Goal: Transaction & Acquisition: Purchase product/service

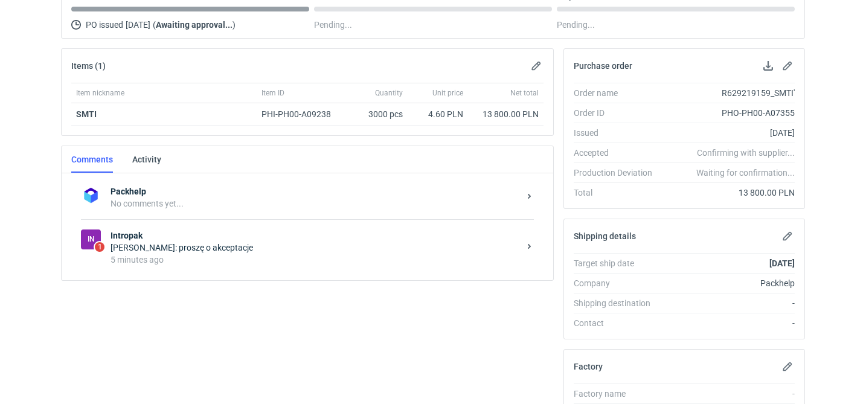
scroll to position [150, 0]
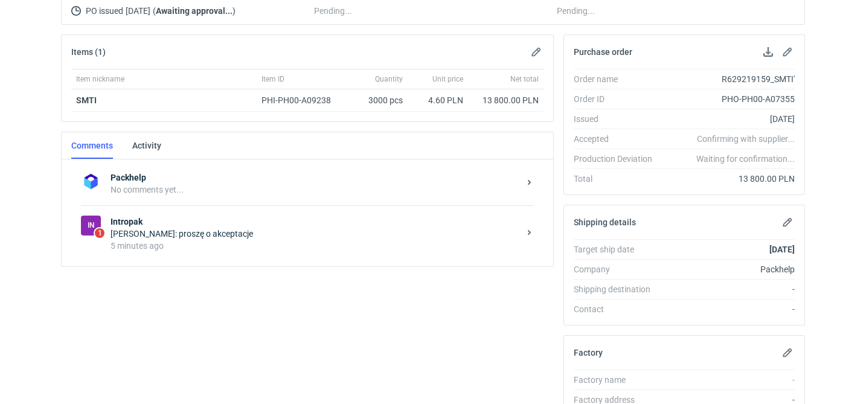
click at [216, 253] on div "In 1 Intropak Anna Kontowska: proszę o akceptacje 5 minutes ago" at bounding box center [307, 233] width 453 height 56
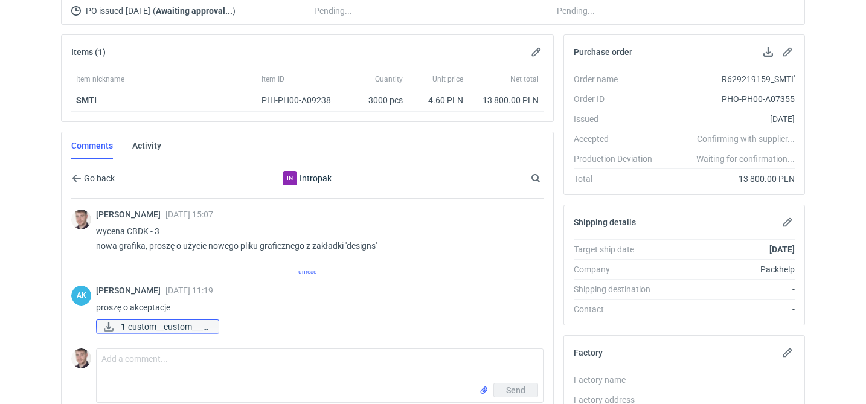
click at [170, 325] on span "1-custom__custom____..." at bounding box center [165, 326] width 88 height 13
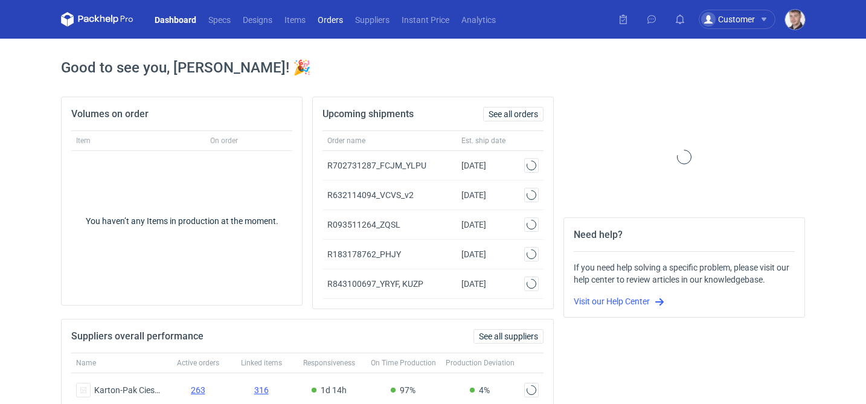
click at [340, 21] on link "Orders" at bounding box center [330, 19] width 37 height 15
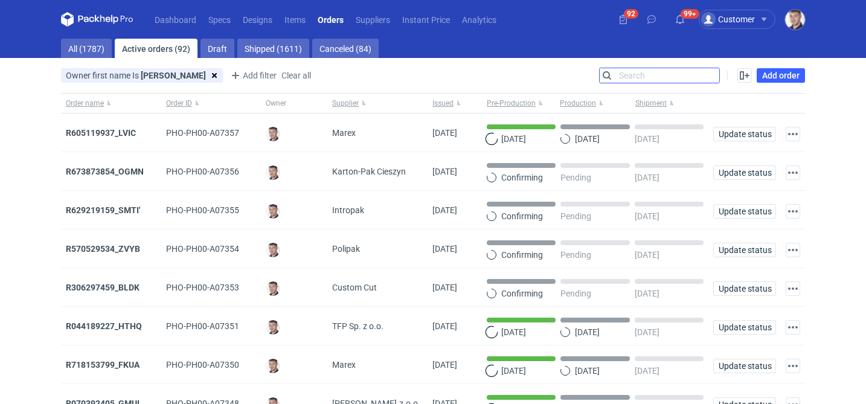
click at [707, 74] on input "Search" at bounding box center [660, 75] width 120 height 15
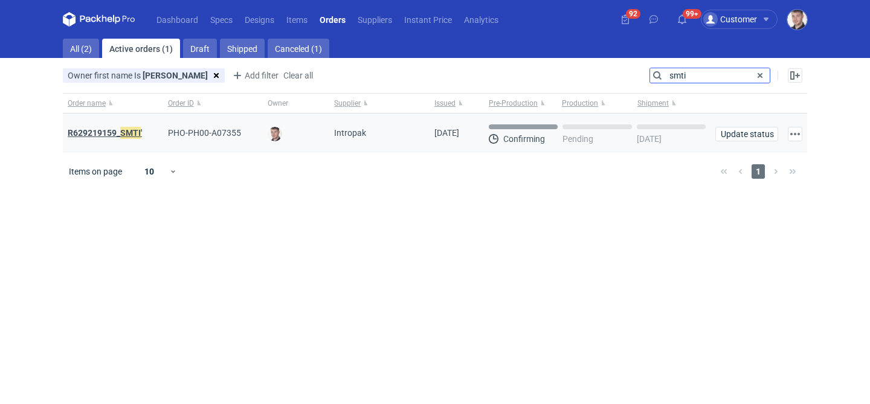
type input "smti"
click at [94, 128] on strong "R629219159_ SMTI '" at bounding box center [105, 132] width 74 height 13
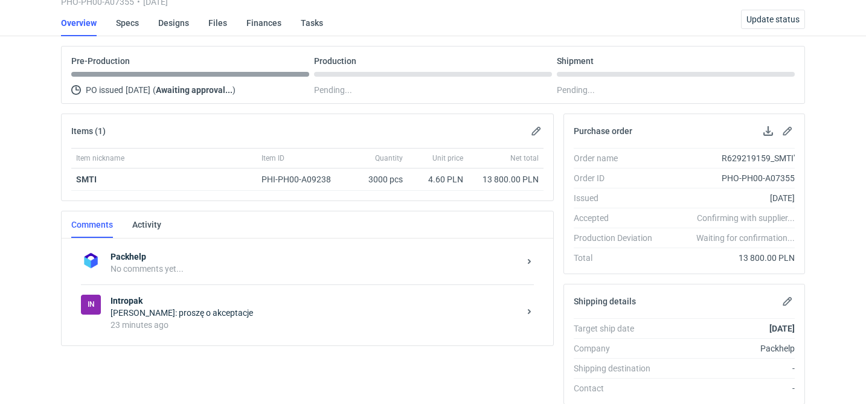
scroll to position [117, 0]
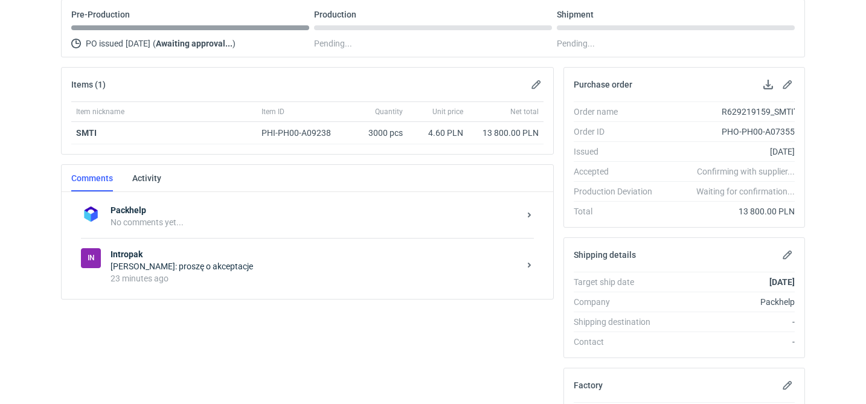
click at [213, 288] on div "In Intropak Anna Kontowska: proszę o akceptacje 23 minutes ago" at bounding box center [307, 266] width 453 height 56
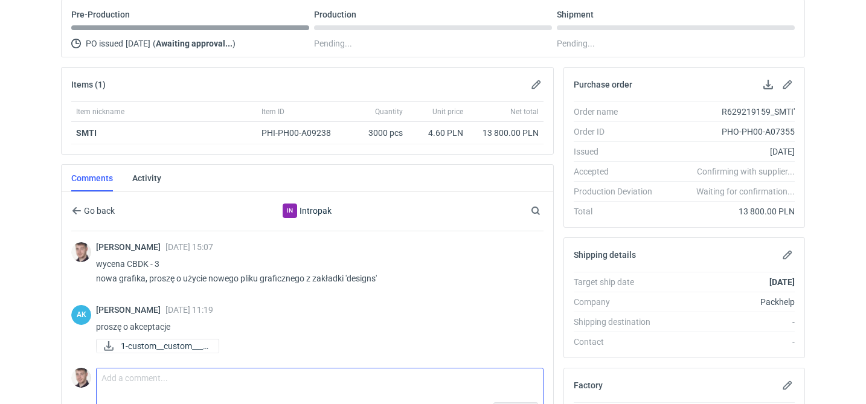
click at [175, 370] on textarea "Comment message" at bounding box center [320, 386] width 447 height 34
type textarea "akceptuje"
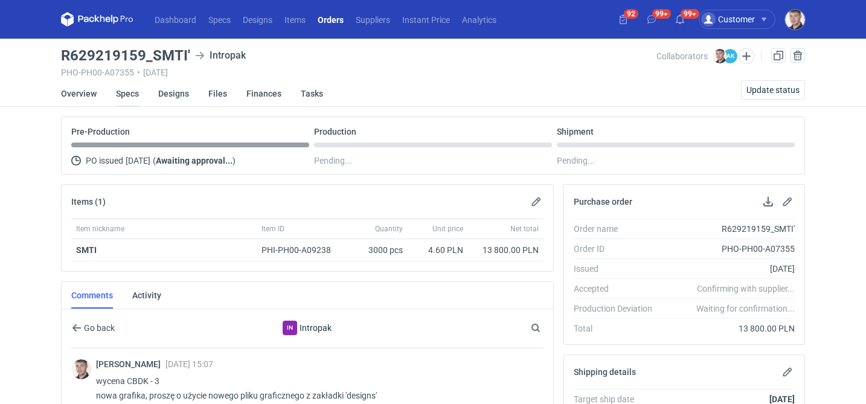
click at [135, 100] on link "Specs" at bounding box center [127, 93] width 23 height 27
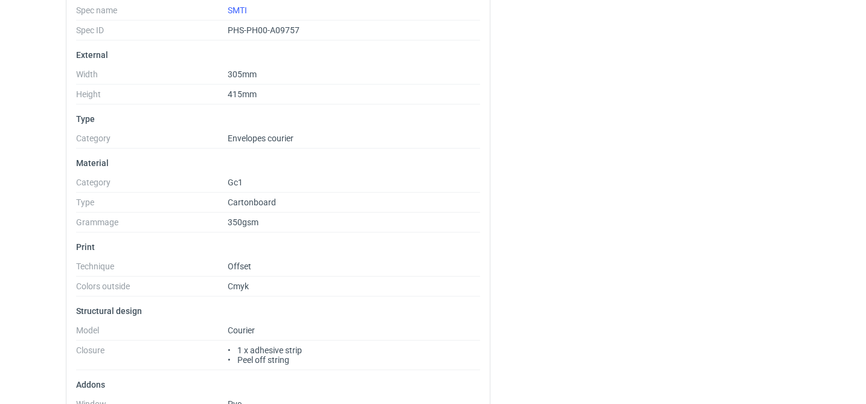
scroll to position [332, 0]
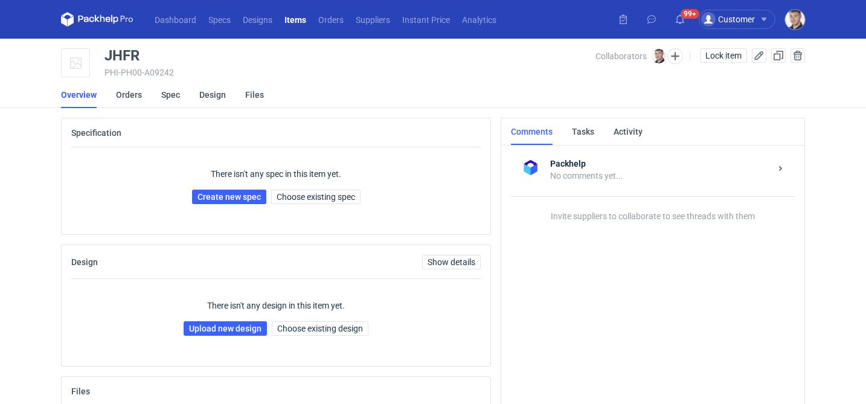
click at [182, 102] on li "Spec" at bounding box center [180, 95] width 38 height 27
click at [176, 100] on link "Spec" at bounding box center [170, 95] width 19 height 27
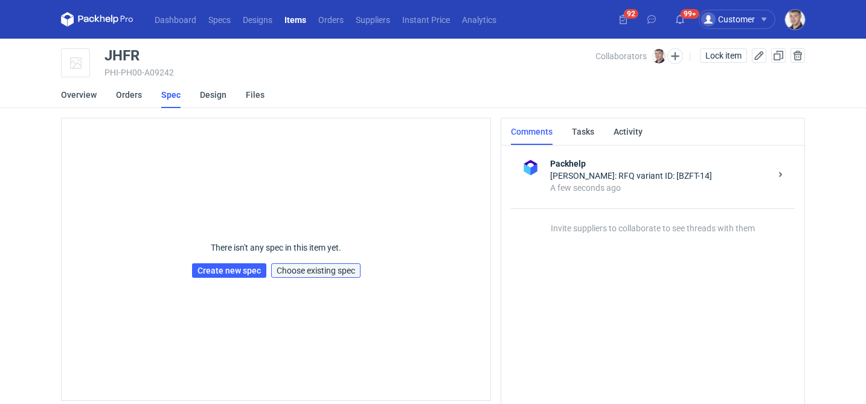
click at [321, 266] on span "Choose existing spec" at bounding box center [316, 270] width 79 height 8
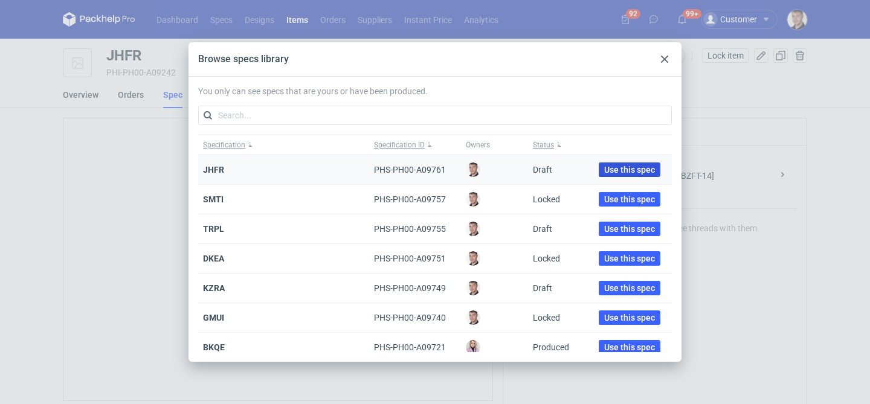
click at [604, 166] on span "Use this spec" at bounding box center [629, 170] width 51 height 8
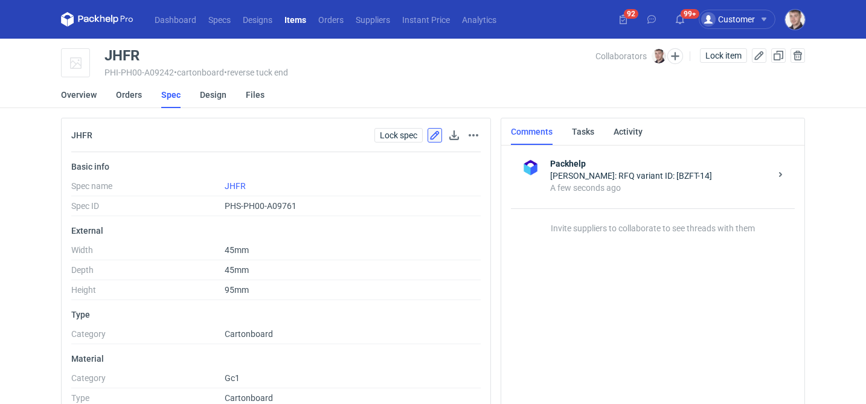
click at [431, 137] on button "button" at bounding box center [435, 135] width 15 height 15
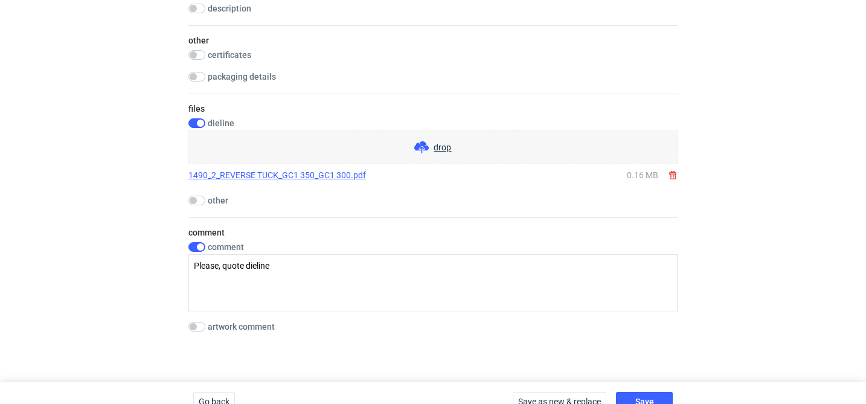
scroll to position [1168, 0]
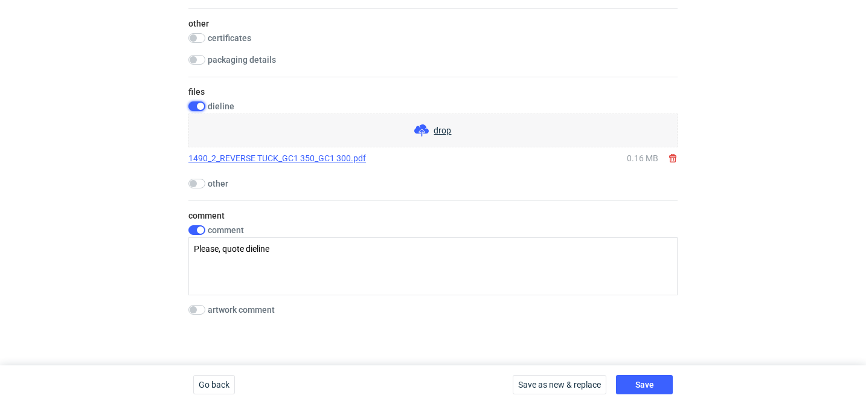
click at [202, 108] on input "checkbox" at bounding box center [197, 107] width 17 height 10
checkbox input "false"
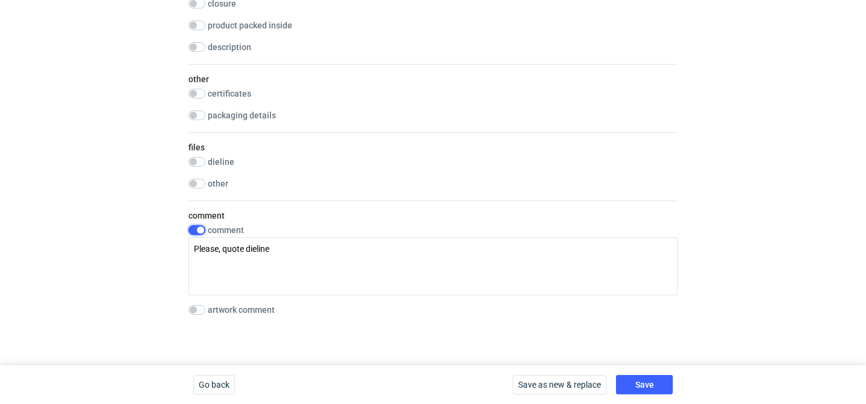
click at [199, 230] on input "checkbox" at bounding box center [197, 230] width 17 height 10
checkbox input "false"
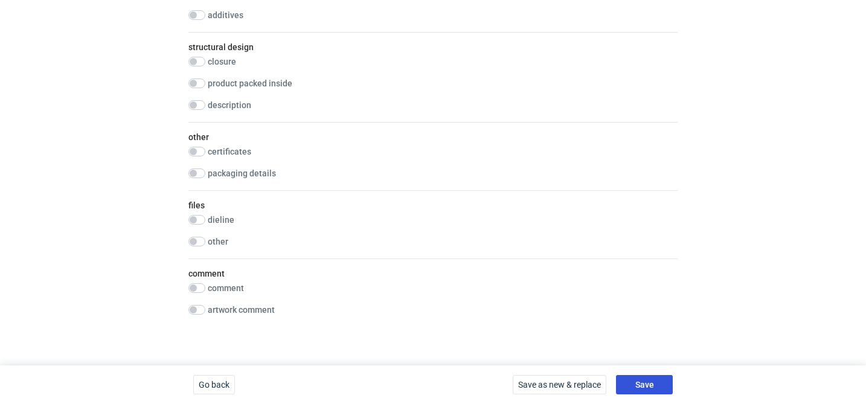
click at [656, 388] on button "Save" at bounding box center [644, 384] width 57 height 19
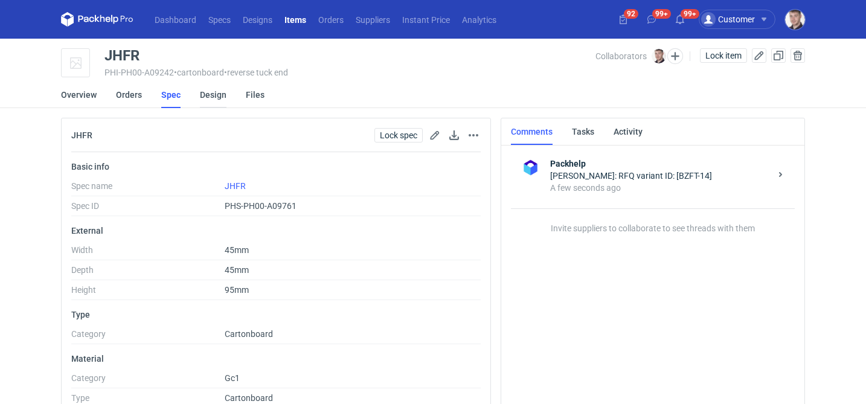
click at [210, 96] on link "Design" at bounding box center [213, 95] width 27 height 27
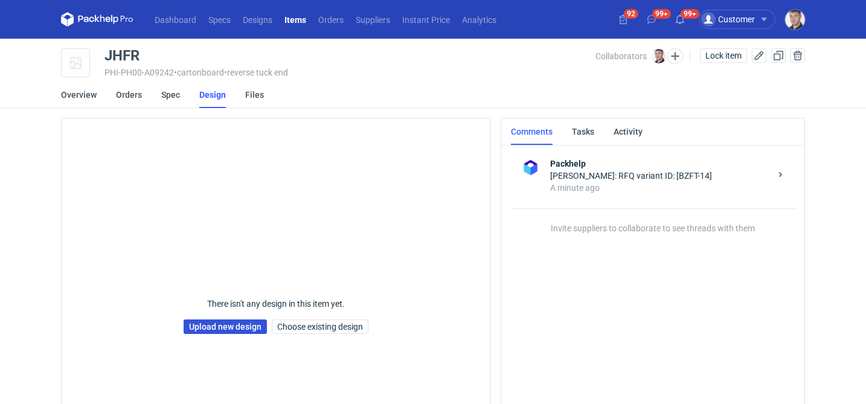
click at [216, 329] on link "Upload new design" at bounding box center [225, 327] width 83 height 15
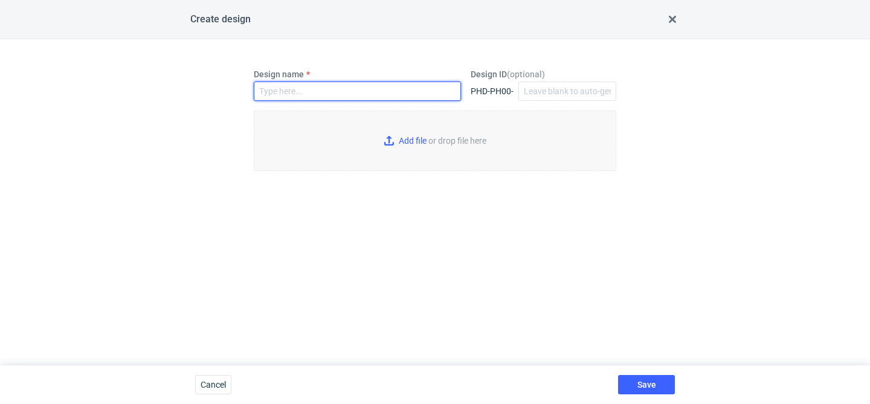
click at [297, 89] on input "Design name" at bounding box center [357, 91] width 207 height 19
type input "JHFR"
click at [410, 155] on input "Add file or drop file here" at bounding box center [435, 141] width 363 height 60
type input "C:\fakepath\custom__custom____JHFR__d0__oR223073286__outside.pdf"
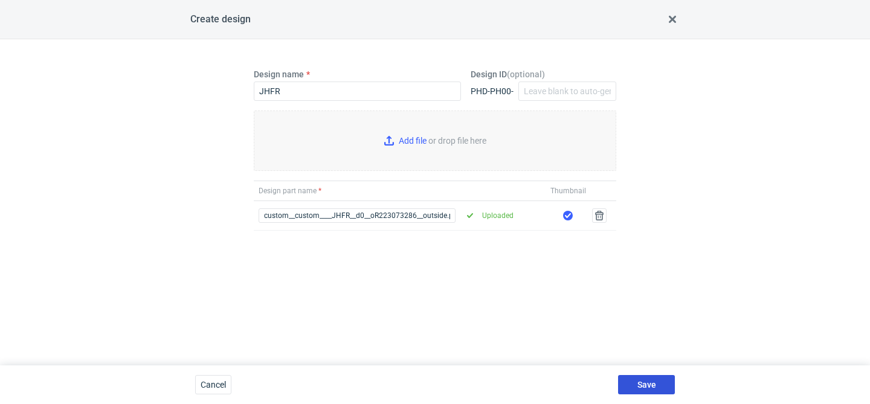
click at [653, 384] on span "Save" at bounding box center [646, 385] width 19 height 8
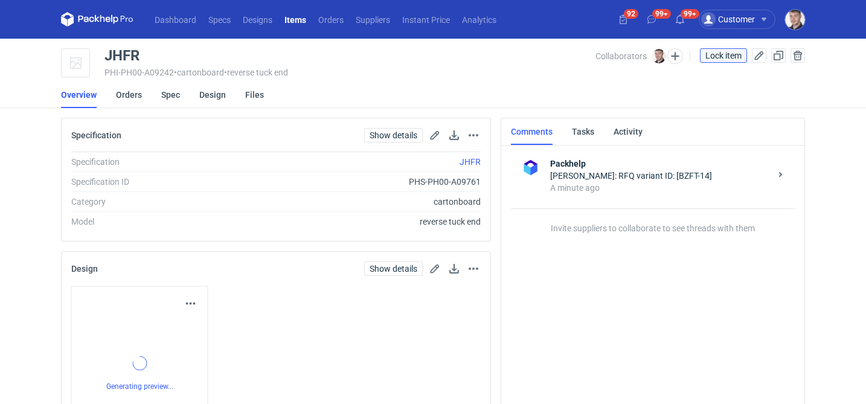
click at [721, 54] on span "Lock item" at bounding box center [724, 55] width 36 height 8
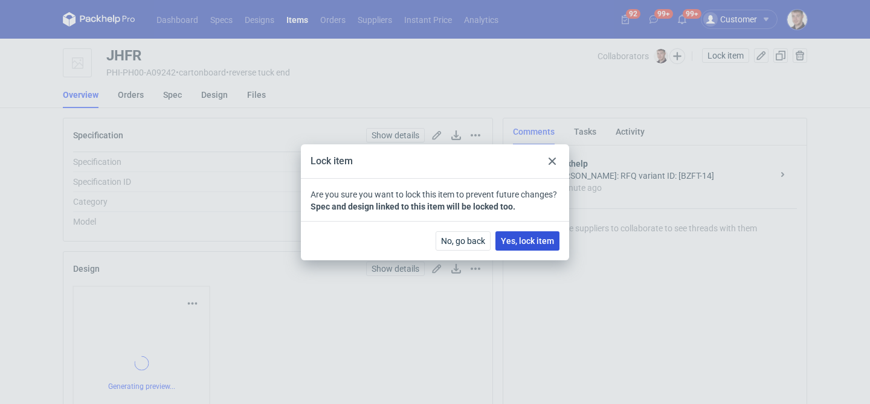
click at [525, 240] on span "Yes, lock item" at bounding box center [527, 241] width 53 height 8
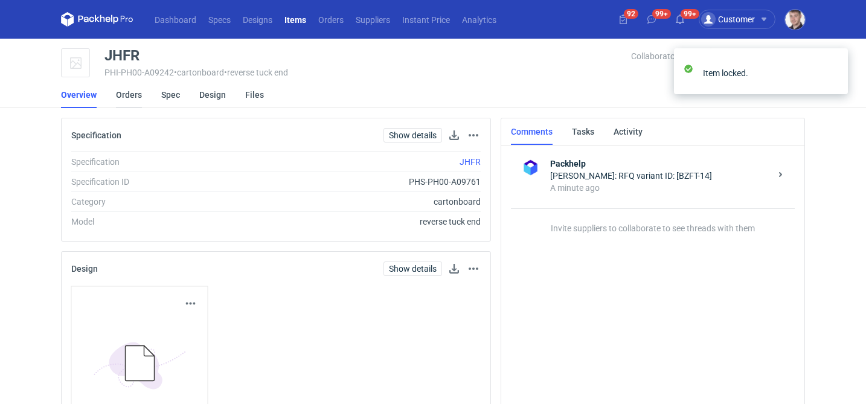
click at [129, 97] on link "Orders" at bounding box center [129, 95] width 26 height 27
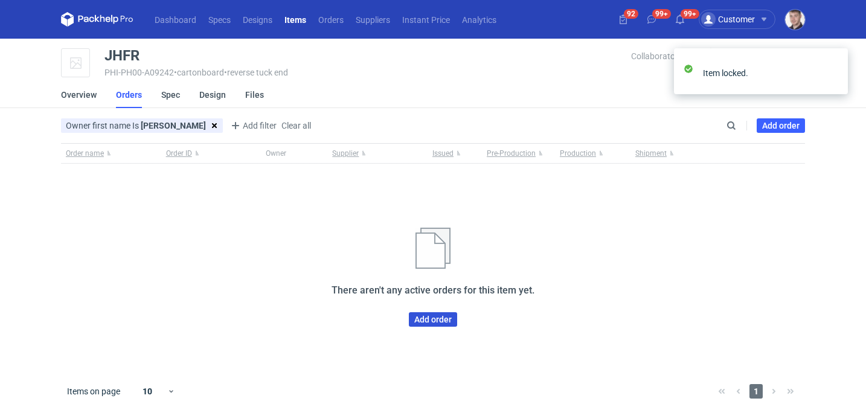
click at [431, 318] on link "Add order" at bounding box center [433, 319] width 48 height 15
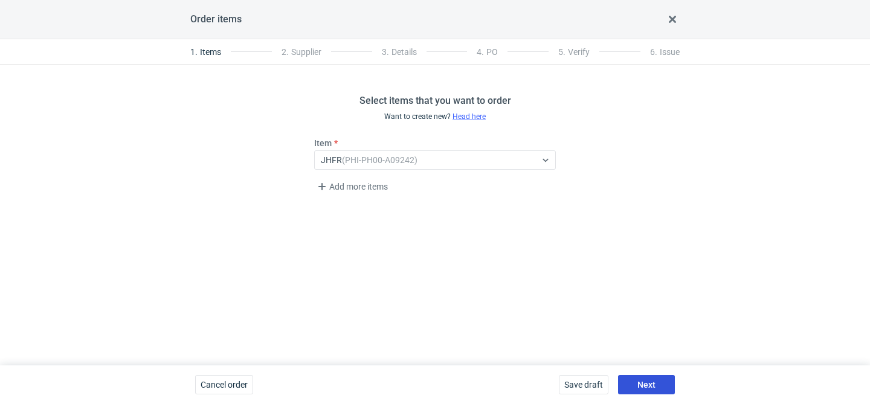
click at [646, 376] on button "Next" at bounding box center [646, 384] width 57 height 19
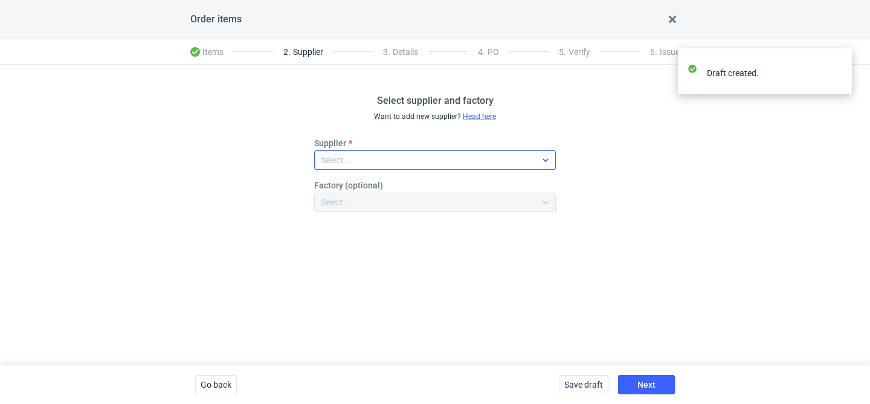
click at [422, 157] on div "Select..." at bounding box center [425, 160] width 221 height 17
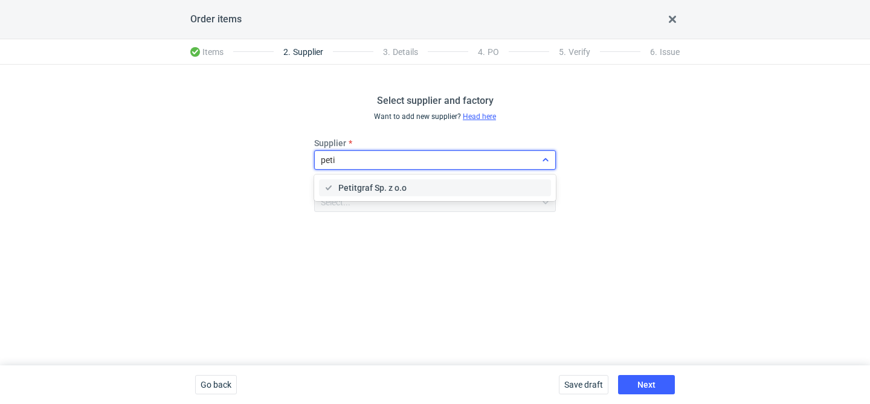
type input "petit"
click at [398, 184] on span "Petitgraf Sp. z o.o" at bounding box center [372, 188] width 68 height 12
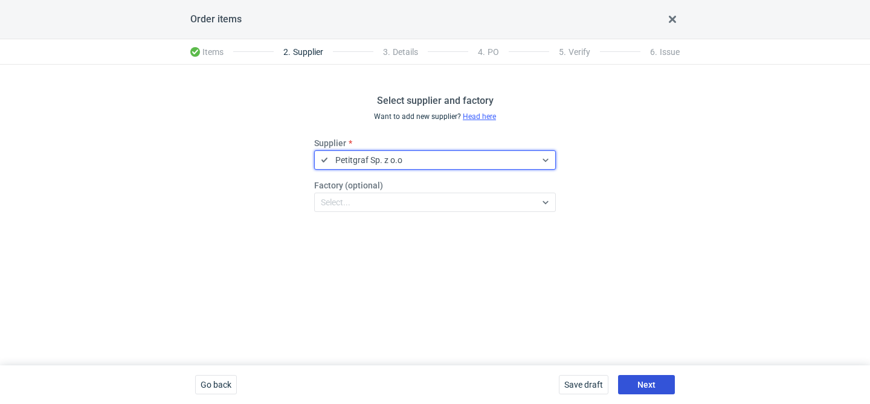
click at [640, 382] on span "Next" at bounding box center [646, 385] width 18 height 8
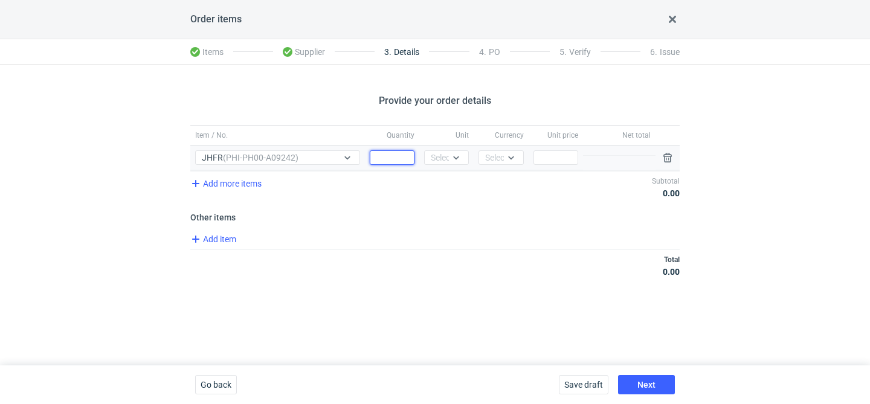
click at [391, 155] on input "Quantity" at bounding box center [392, 157] width 45 height 15
type input "1000"
click at [473, 150] on div "Unit Select..." at bounding box center [446, 158] width 54 height 25
click at [454, 153] on icon at bounding box center [456, 158] width 10 height 10
click at [448, 174] on div "pcs kg m³ pgs" at bounding box center [447, 212] width 37 height 80
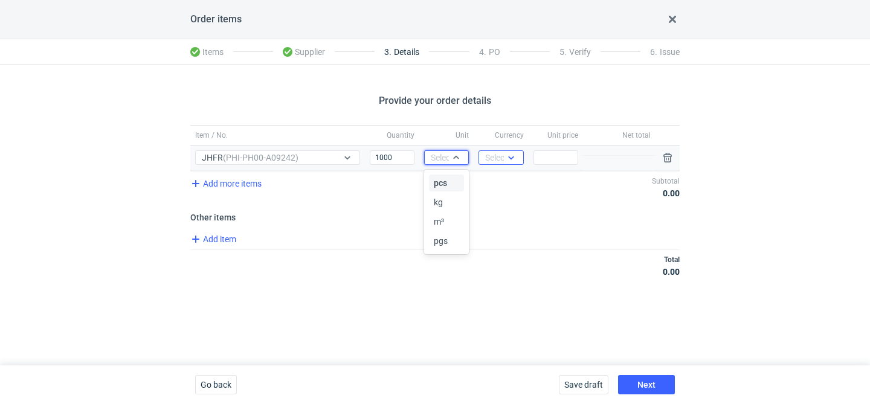
click at [506, 160] on icon at bounding box center [511, 158] width 10 height 10
click at [455, 155] on icon at bounding box center [456, 158] width 10 height 10
click at [448, 176] on div "pcs" at bounding box center [446, 183] width 35 height 17
click at [503, 169] on div "Currency Select..." at bounding box center [501, 158] width 54 height 25
click at [509, 163] on div at bounding box center [513, 157] width 19 height 13
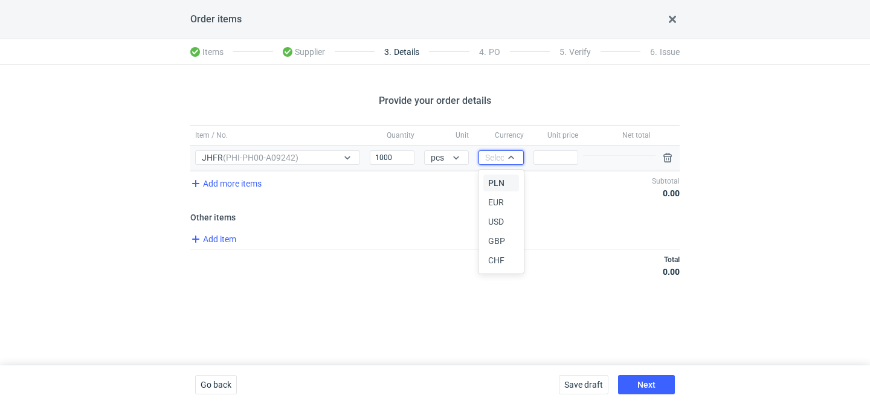
click at [502, 182] on span "PLN" at bounding box center [496, 183] width 16 height 12
click at [566, 153] on input "Price" at bounding box center [556, 157] width 45 height 15
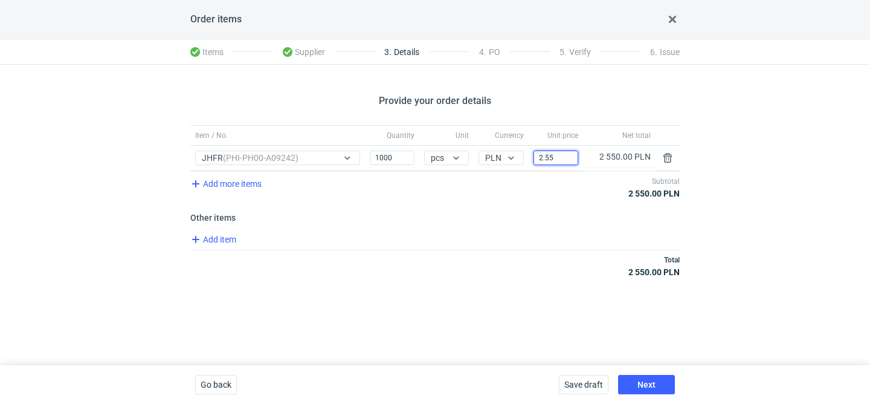
type input "2.55"
click at [224, 240] on span "Add item" at bounding box center [213, 239] width 49 height 15
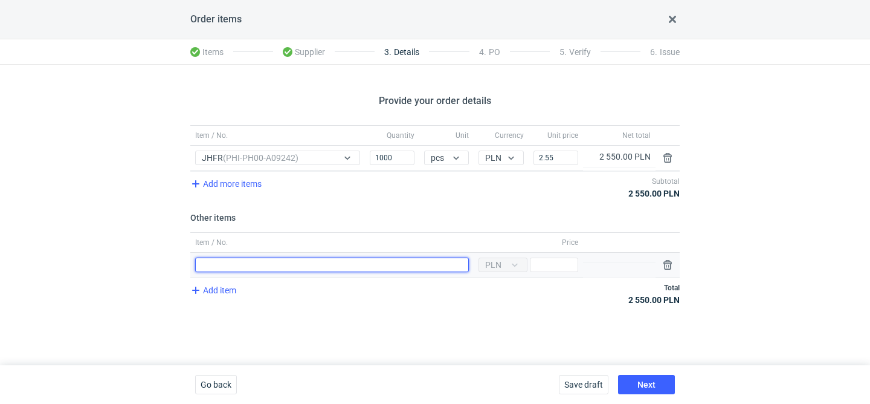
click at [266, 263] on input "Item / No." at bounding box center [332, 264] width 274 height 15
type input "wykrojnik"
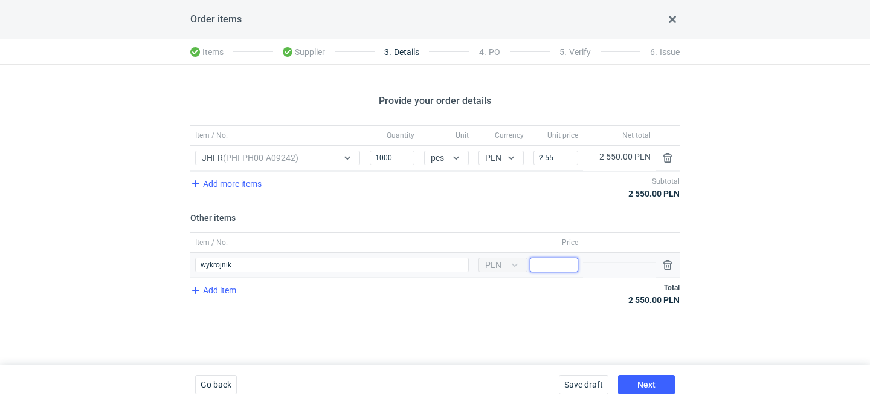
click at [561, 261] on input "Price" at bounding box center [554, 264] width 48 height 15
type input "450"
click at [564, 155] on input "2.55" at bounding box center [556, 157] width 45 height 15
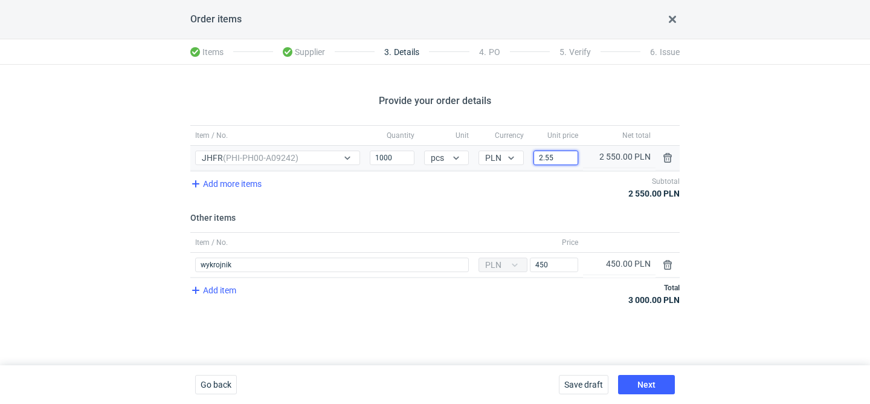
click at [564, 155] on input "2.55" at bounding box center [556, 157] width 45 height 15
type input "1.95"
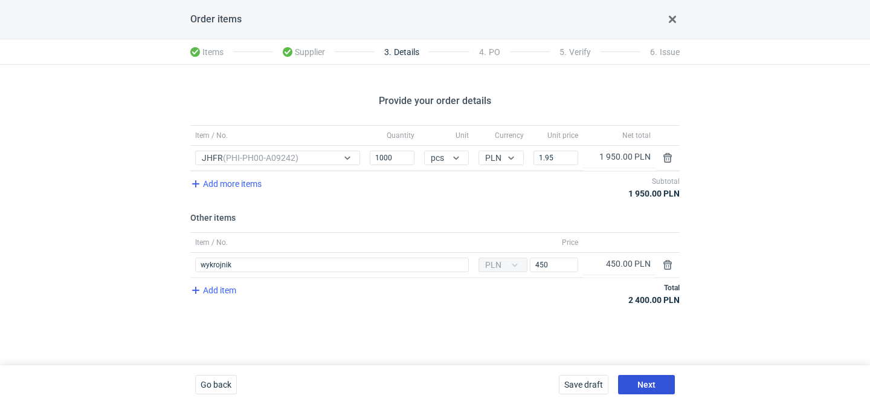
click at [647, 375] on button "Next" at bounding box center [646, 384] width 57 height 19
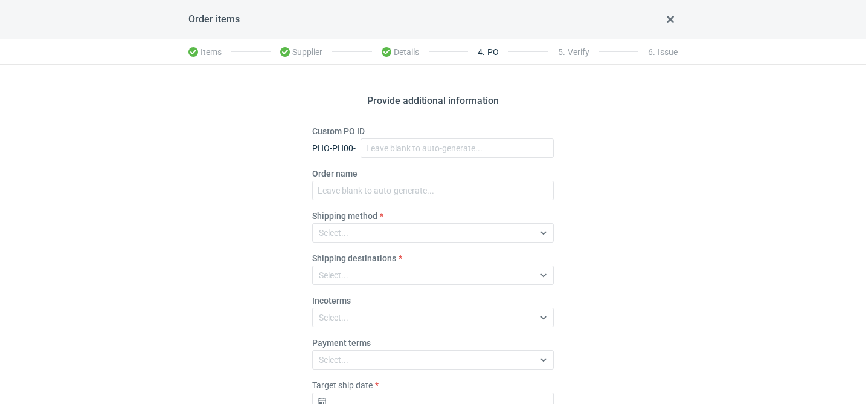
click at [352, 178] on label "Order name" at bounding box center [334, 173] width 45 height 12
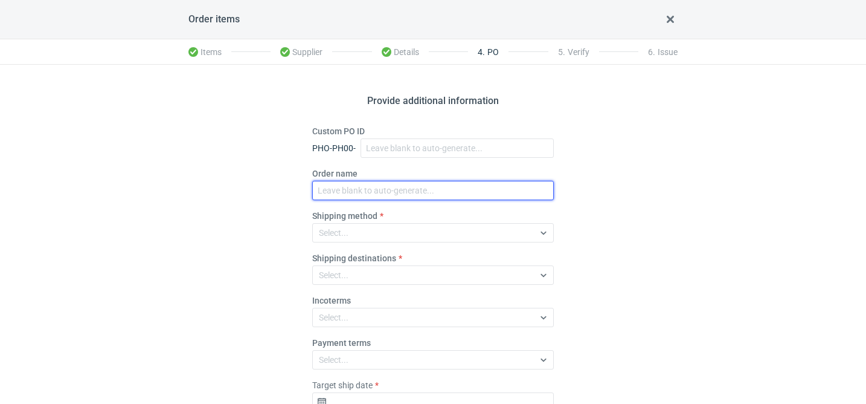
click at [352, 181] on input "Order name" at bounding box center [433, 190] width 242 height 19
paste input "R223073286"
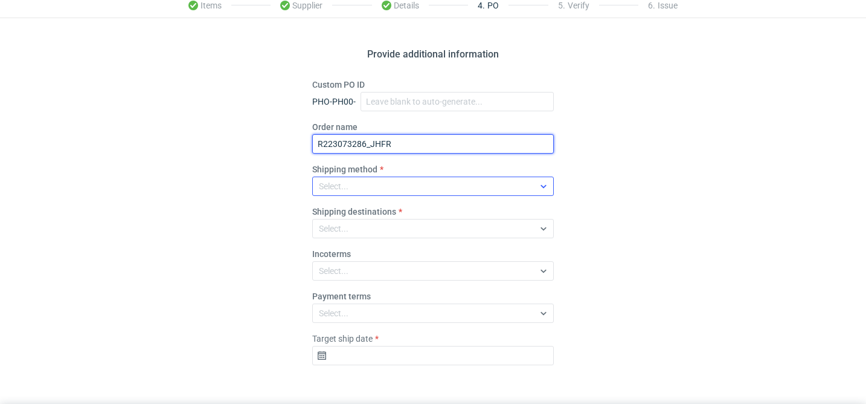
scroll to position [85, 0]
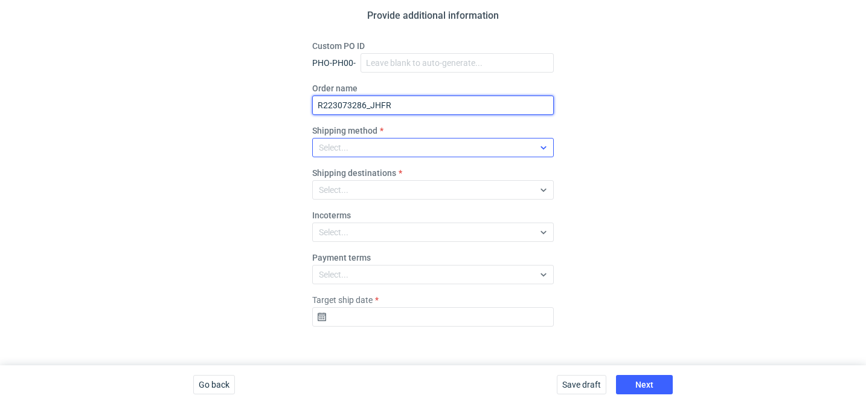
type input "R223073286_JHFR"
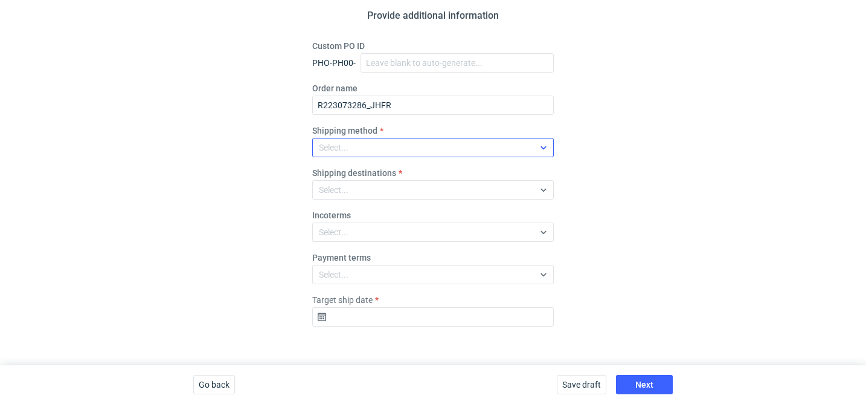
click at [376, 145] on div "Select..." at bounding box center [423, 147] width 221 height 17
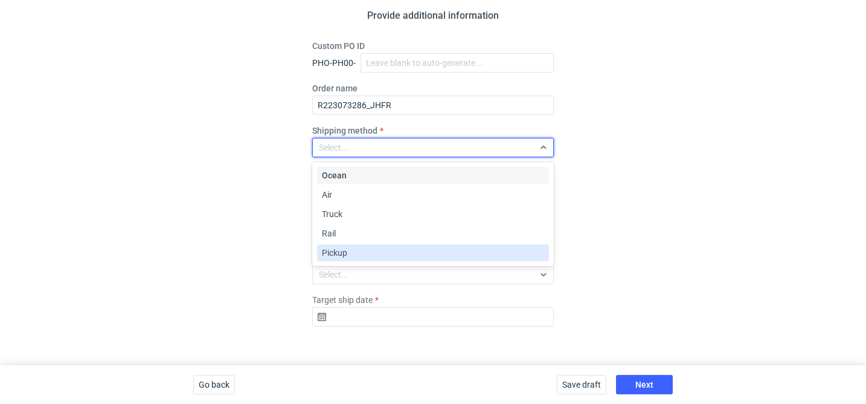
click at [340, 245] on div "Pickup" at bounding box center [433, 252] width 232 height 17
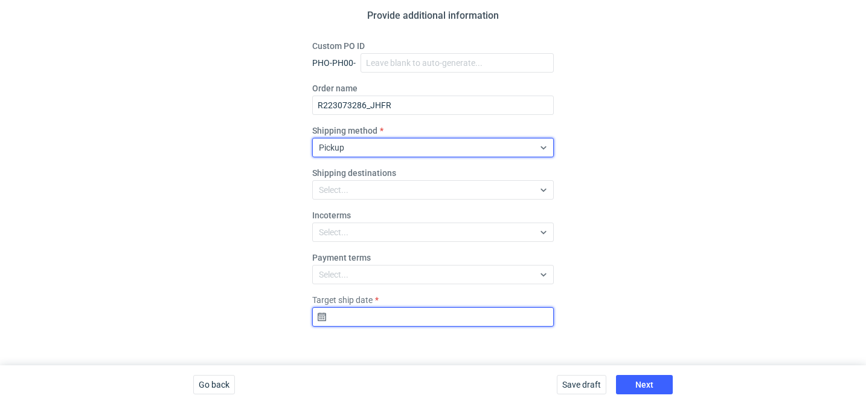
click at [382, 314] on input "Target ship date" at bounding box center [433, 316] width 242 height 19
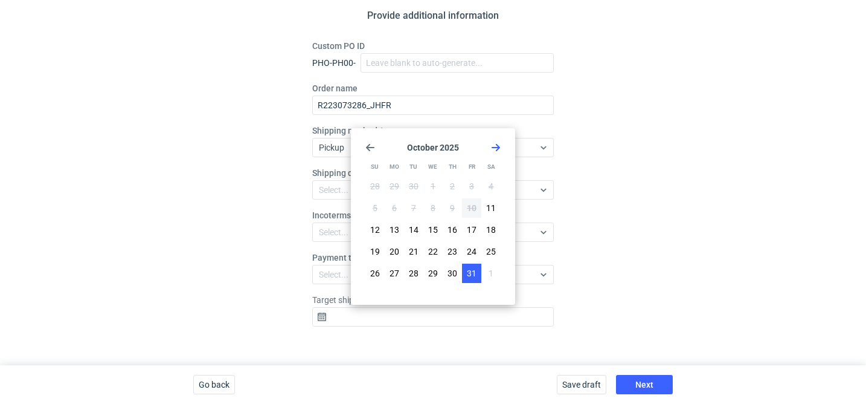
click at [471, 272] on span "31" at bounding box center [472, 273] width 10 height 12
type input "2025-10-31"
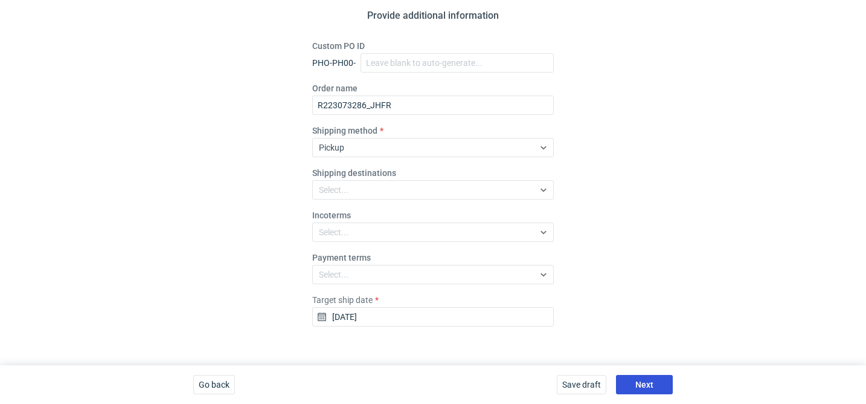
click at [644, 389] on button "Next" at bounding box center [644, 384] width 57 height 19
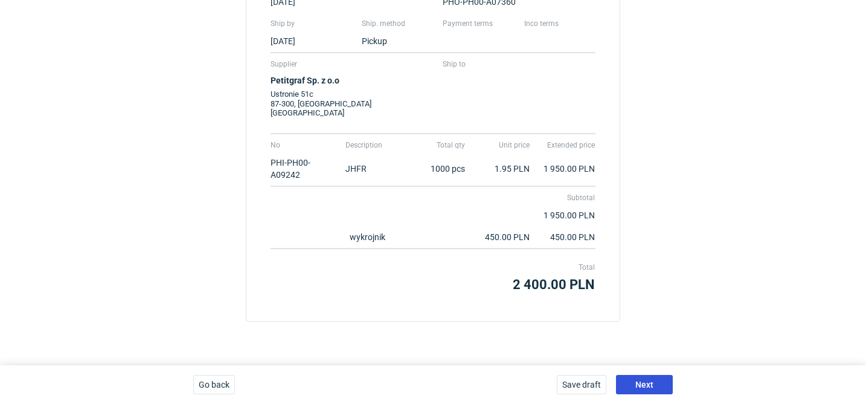
click at [644, 389] on button "Next" at bounding box center [644, 384] width 57 height 19
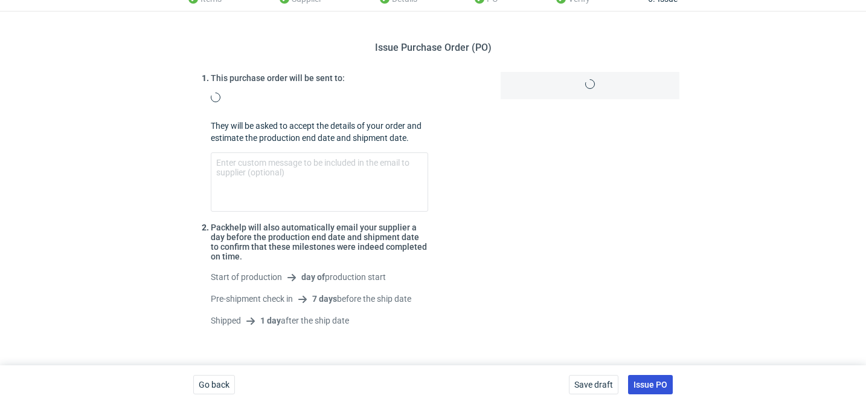
scroll to position [74, 0]
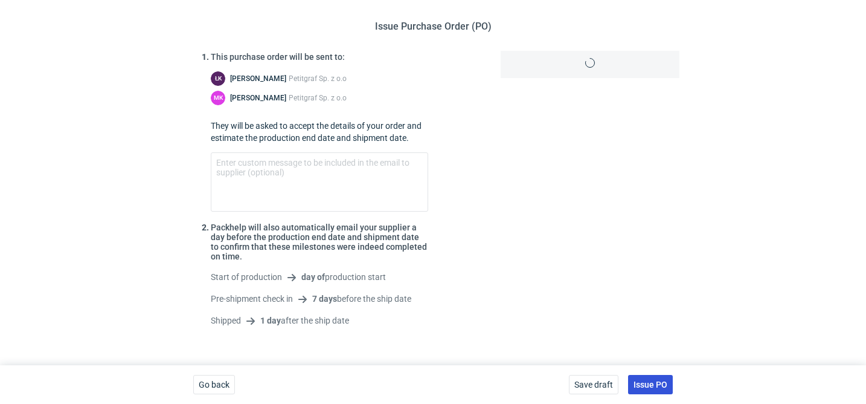
click at [644, 389] on button "Issue PO" at bounding box center [650, 384] width 45 height 19
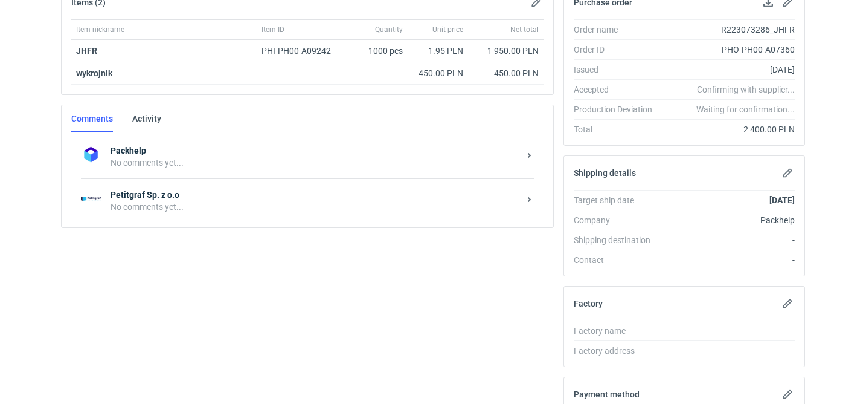
scroll to position [258, 0]
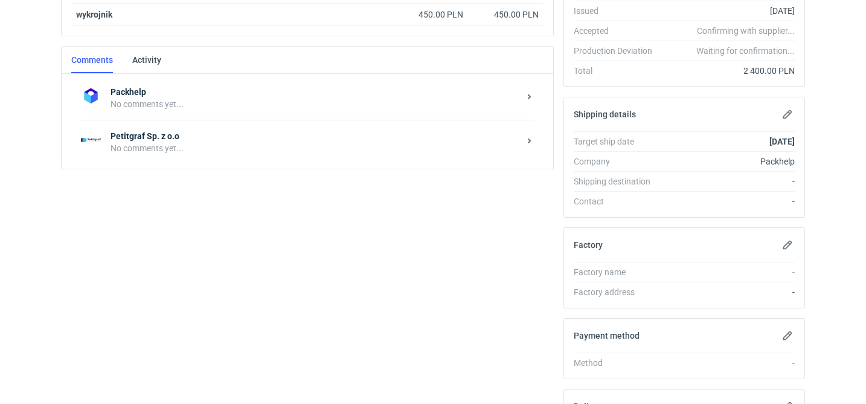
click at [250, 155] on div "Petitgraf Sp. z o.o No comments yet..." at bounding box center [307, 142] width 453 height 44
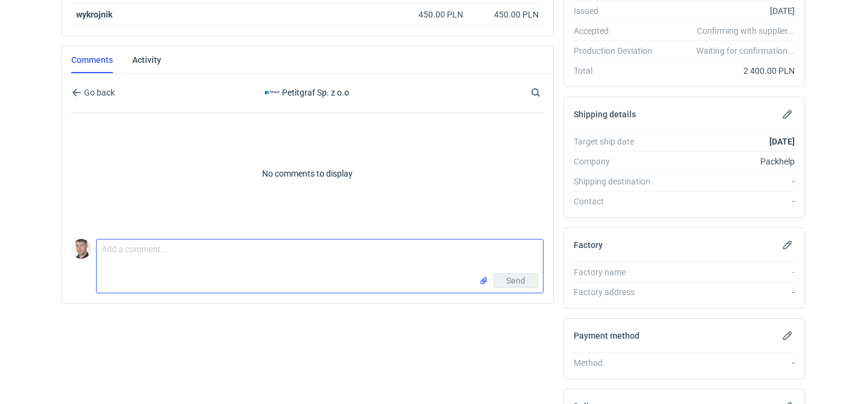
click at [257, 257] on textarea "Comment message" at bounding box center [320, 256] width 447 height 34
paste textarea "BZFT - 14"
click at [325, 257] on textarea "BZFT - 14" at bounding box center [320, 256] width 447 height 34
click at [239, 254] on textarea "BZFT - 14" at bounding box center [320, 256] width 447 height 34
type textarea "BZFT - 14 wycena"
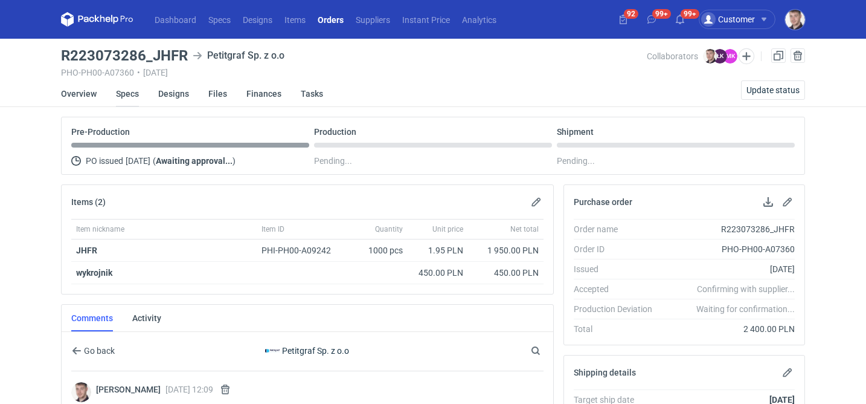
click at [118, 105] on link "Specs" at bounding box center [127, 93] width 23 height 27
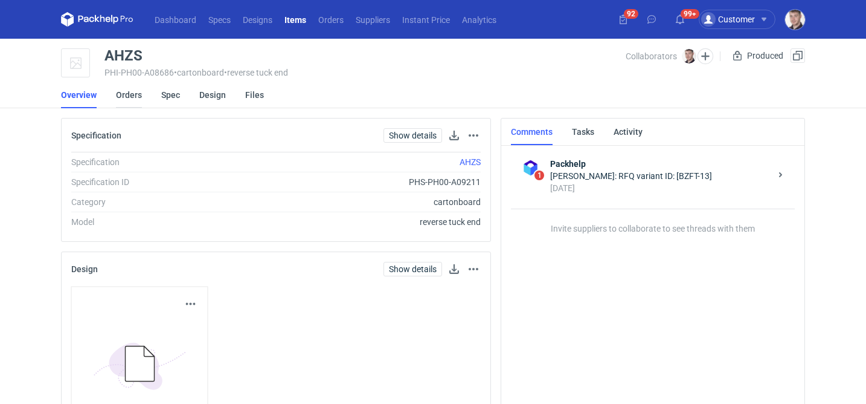
click at [129, 97] on link "Orders" at bounding box center [129, 95] width 26 height 27
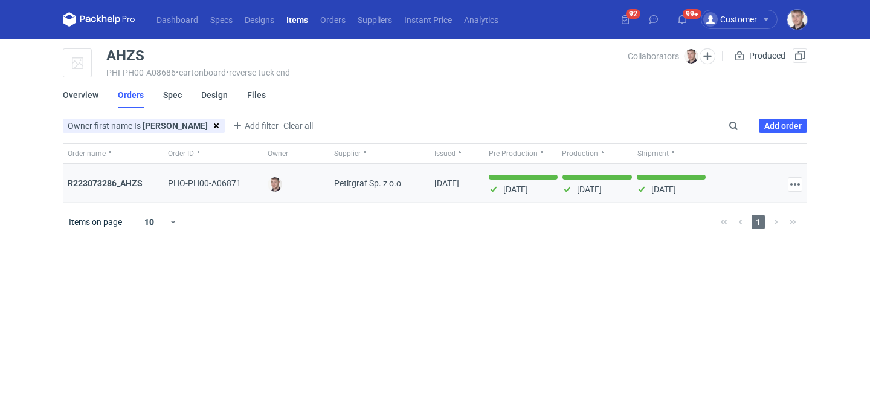
click at [114, 187] on strong "R223073286_AHZS" at bounding box center [105, 183] width 75 height 10
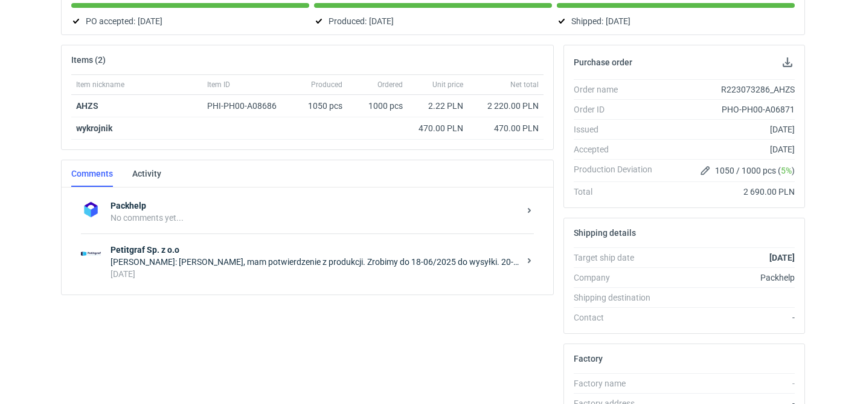
click at [305, 269] on div "[DATE]" at bounding box center [315, 274] width 409 height 12
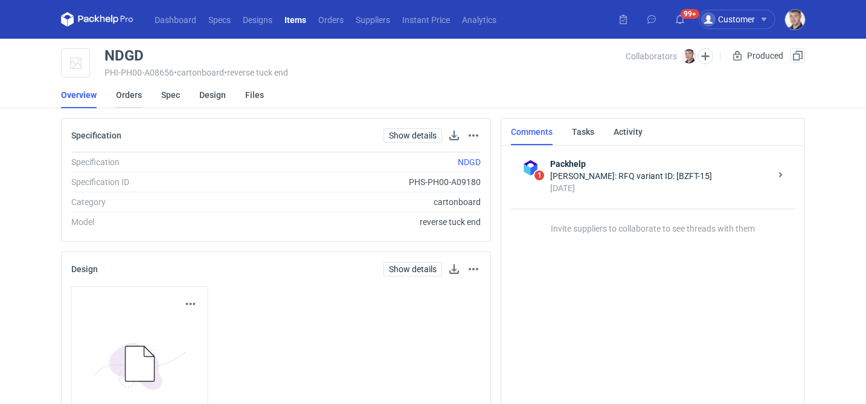
click at [137, 96] on link "Orders" at bounding box center [129, 95] width 26 height 27
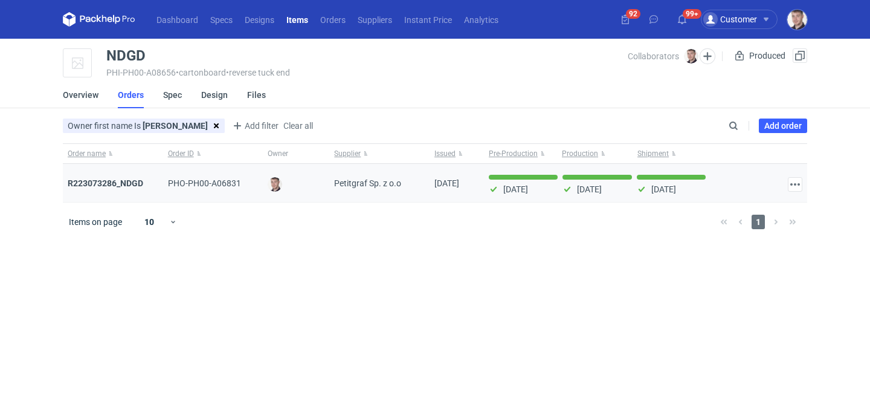
click at [132, 178] on div "R223073286_NDGD" at bounding box center [113, 183] width 91 height 12
click at [122, 189] on div "R223073286_NDGD" at bounding box center [113, 183] width 91 height 12
click at [123, 184] on strong "R223073286_NDGD" at bounding box center [106, 183] width 76 height 10
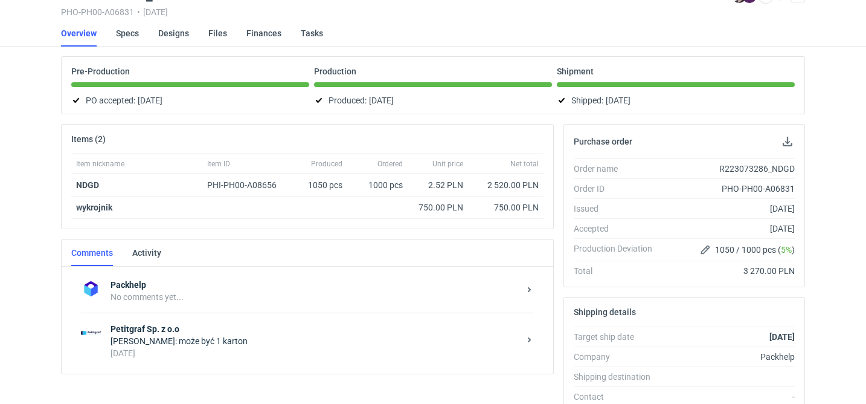
scroll to position [62, 0]
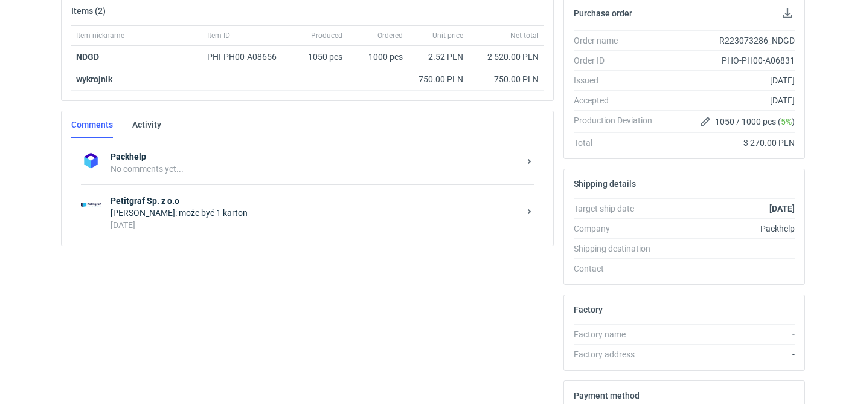
click at [396, 220] on div "[DATE]" at bounding box center [315, 225] width 409 height 12
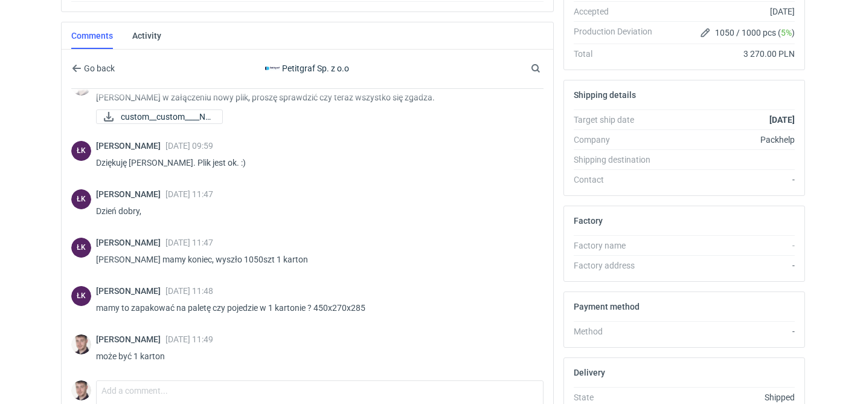
scroll to position [288, 0]
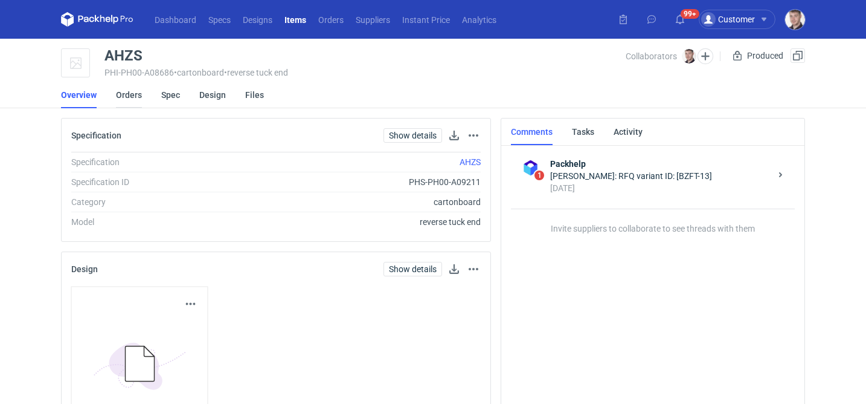
click at [126, 100] on link "Orders" at bounding box center [129, 95] width 26 height 27
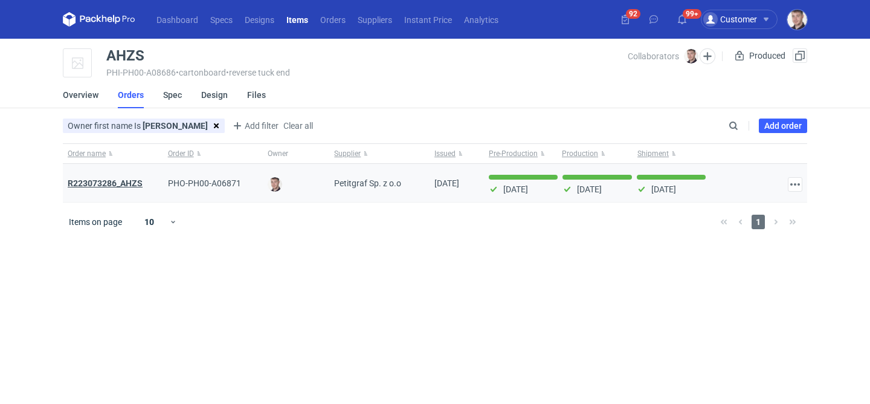
click at [132, 184] on strong "R223073286_AHZS" at bounding box center [105, 183] width 75 height 10
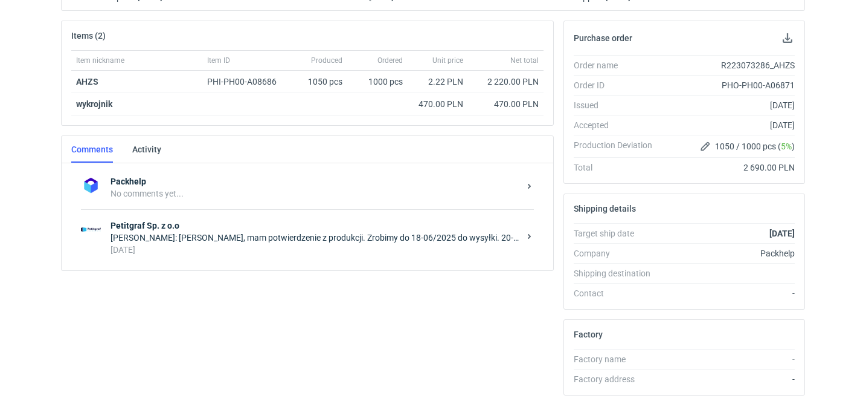
click at [395, 248] on div "[DATE]" at bounding box center [315, 250] width 409 height 12
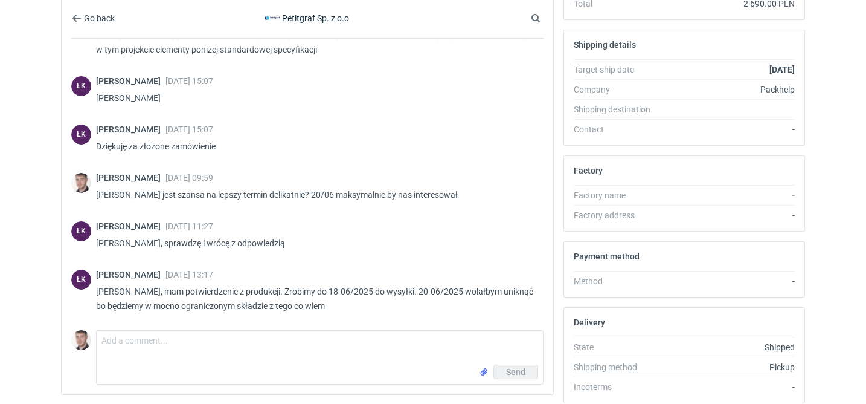
scroll to position [340, 0]
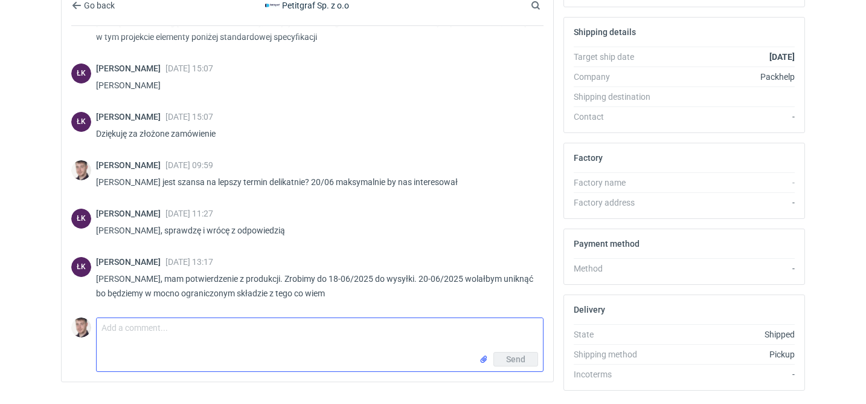
click at [211, 343] on textarea "Comment message" at bounding box center [320, 335] width 447 height 34
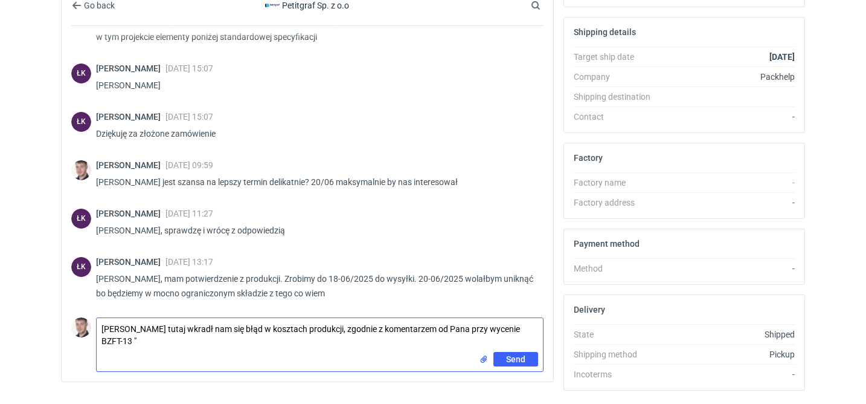
paste textarea "Dzień dobry Panie Michale, faktycznie. jest błąd w pozycji 13,14 i 15 13- 1990 …"
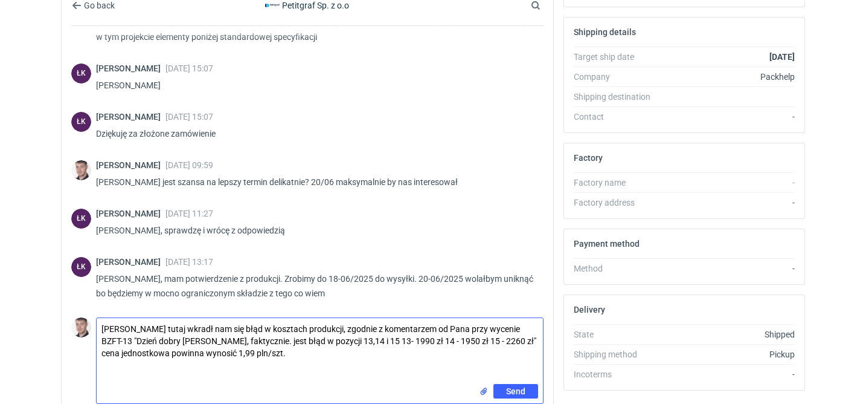
scroll to position [0, 0]
type textarea "Panie Łukaszu tutaj wkradł nam się błąd w kosztach produkcji, zgodnie z komenta…"
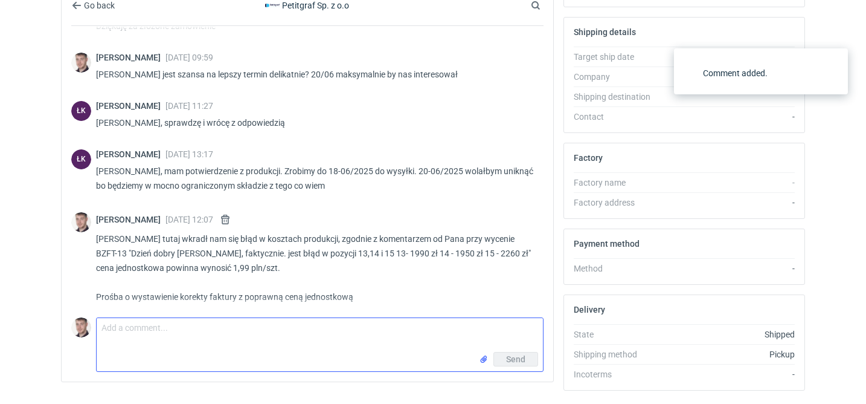
scroll to position [196, 0]
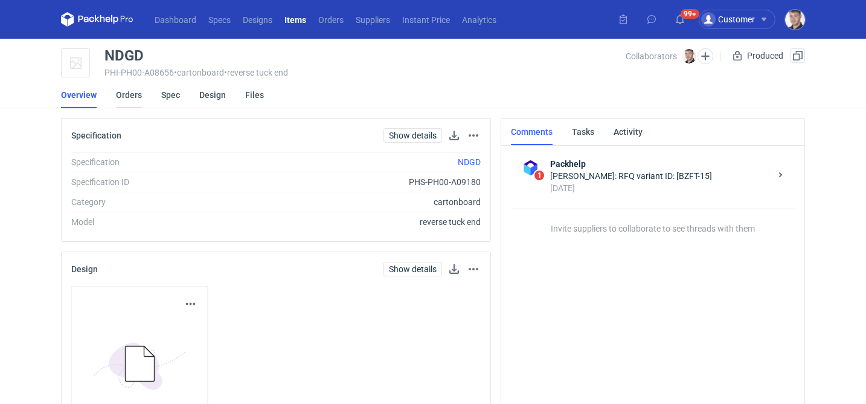
click at [125, 94] on link "Orders" at bounding box center [129, 95] width 26 height 27
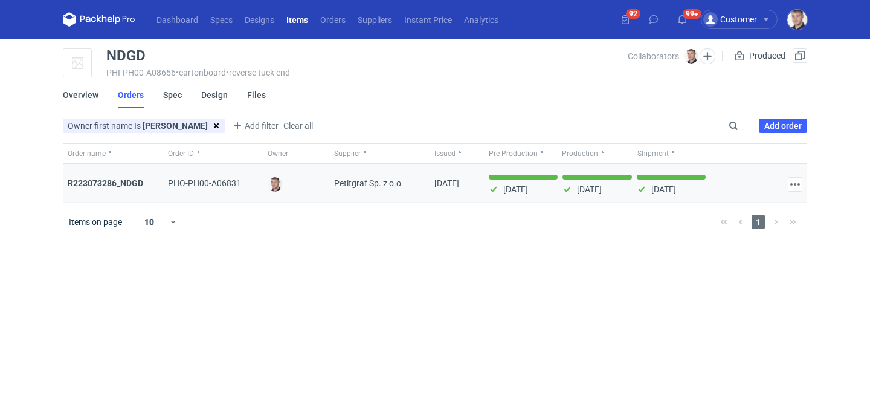
click at [116, 181] on strong "R223073286_NDGD" at bounding box center [106, 183] width 76 height 10
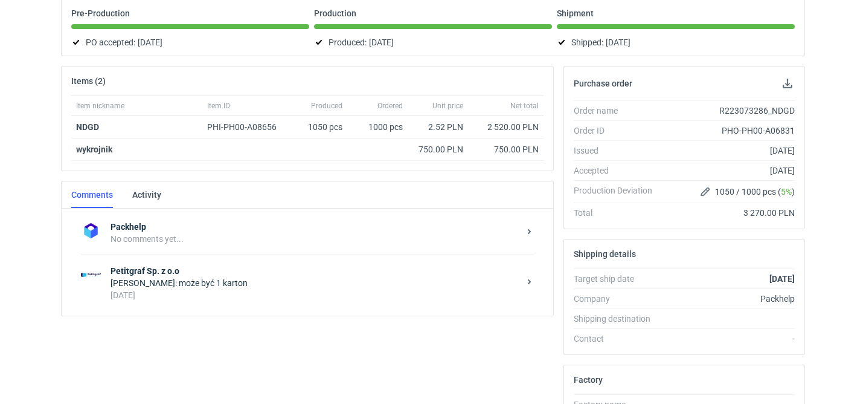
scroll to position [119, 0]
click at [268, 279] on div "Maciej Sikora: może być 1 karton" at bounding box center [315, 282] width 409 height 12
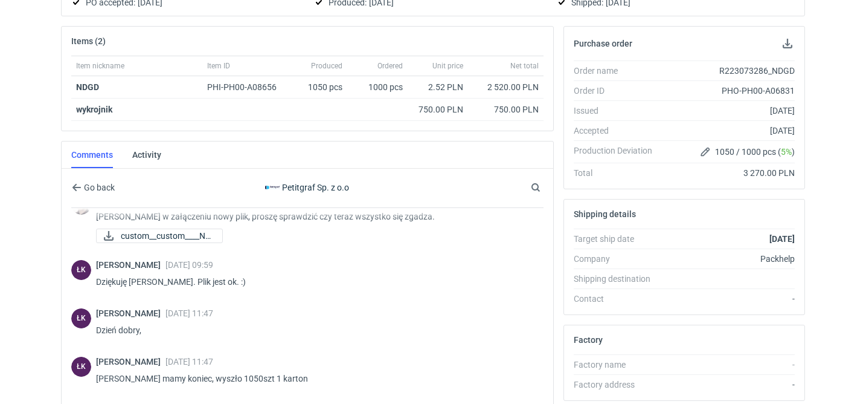
scroll to position [375, 0]
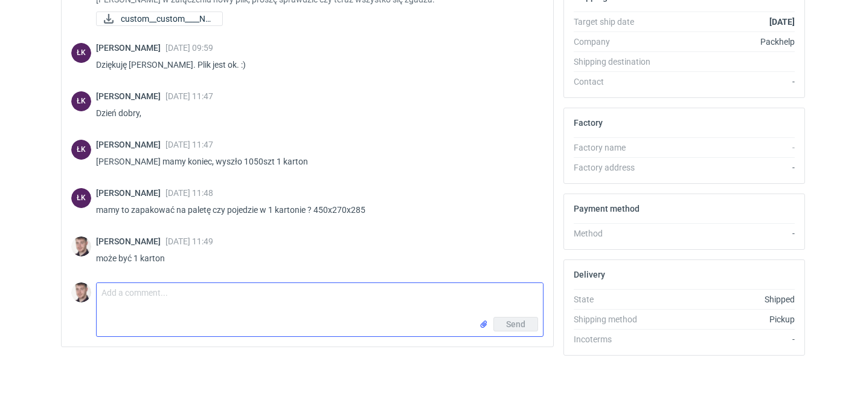
click at [277, 286] on textarea "Comment message" at bounding box center [320, 300] width 447 height 34
paste textarea "Dzień dobry [PERSON_NAME], faktycznie. jest błąd w pozycji 13,14 i 15 13- 1990 …"
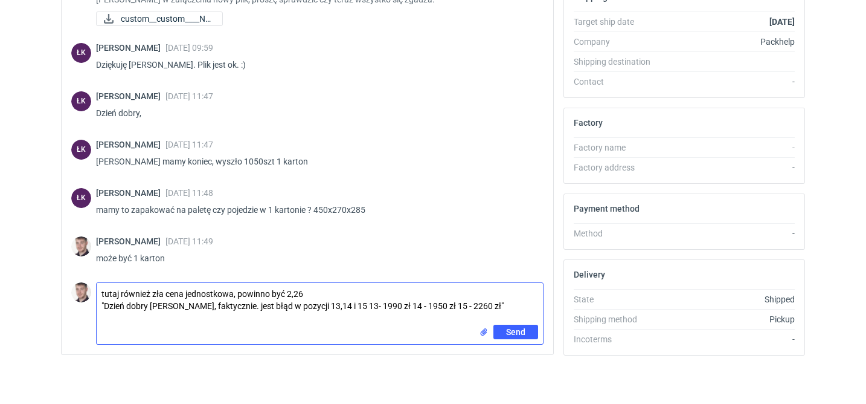
scroll to position [0, 0]
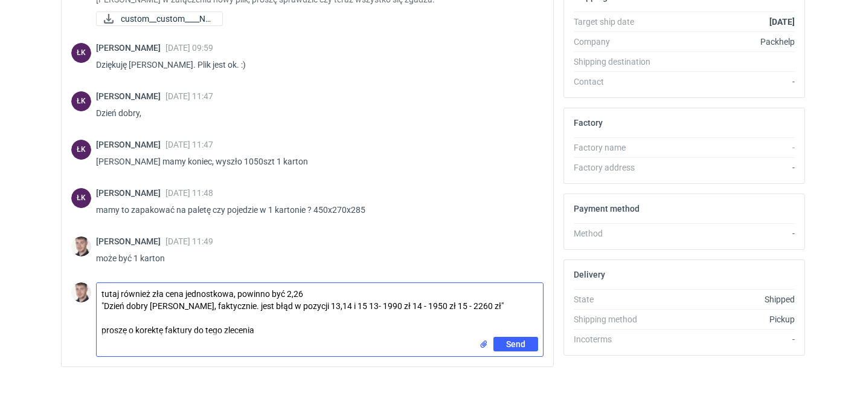
type textarea "tutaj również zła cena jednostkowa, powinno być 2,26 "Dzień dobry Panie Michale…"
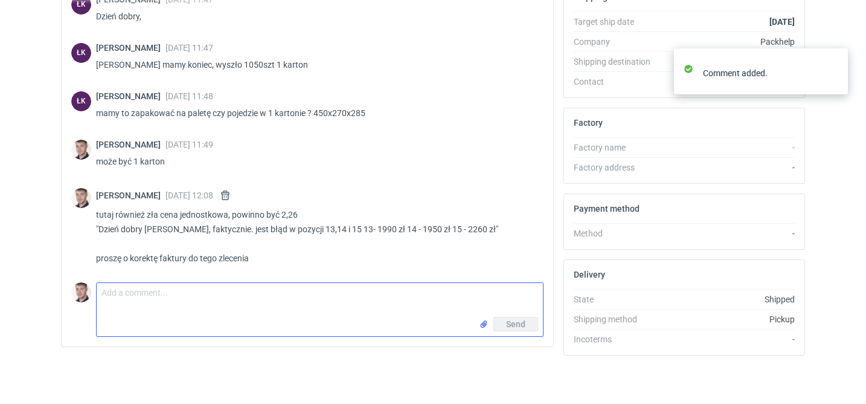
scroll to position [574, 0]
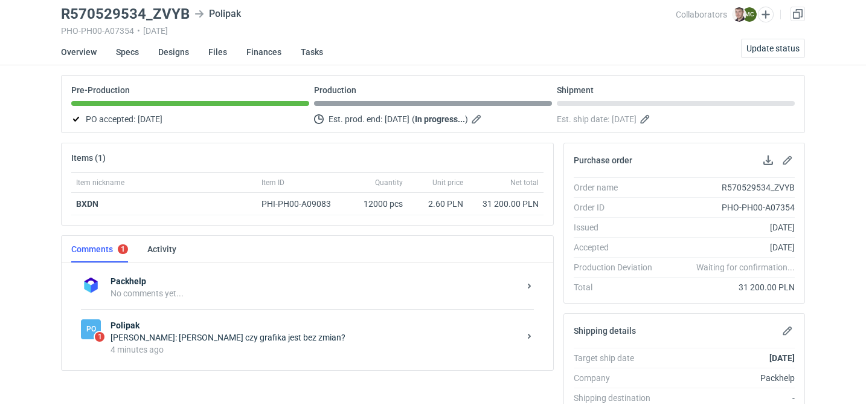
scroll to position [105, 0]
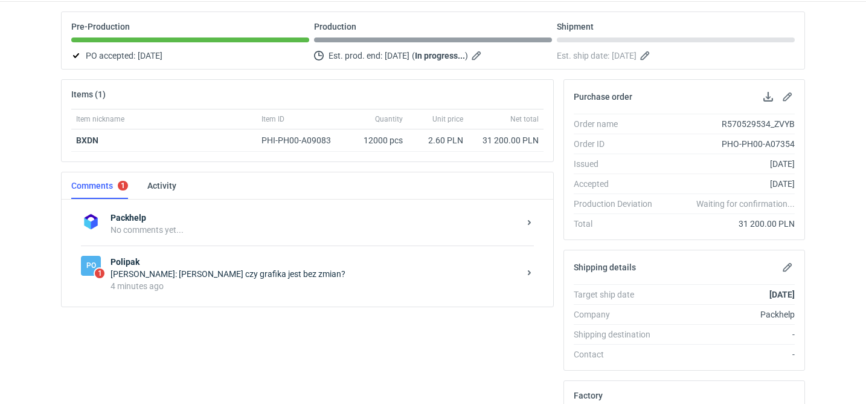
click at [242, 251] on div "Po 1 Polipak [PERSON_NAME]: [PERSON_NAME] czy grafika jest bez zmian? 4 minutes…" at bounding box center [307, 273] width 453 height 56
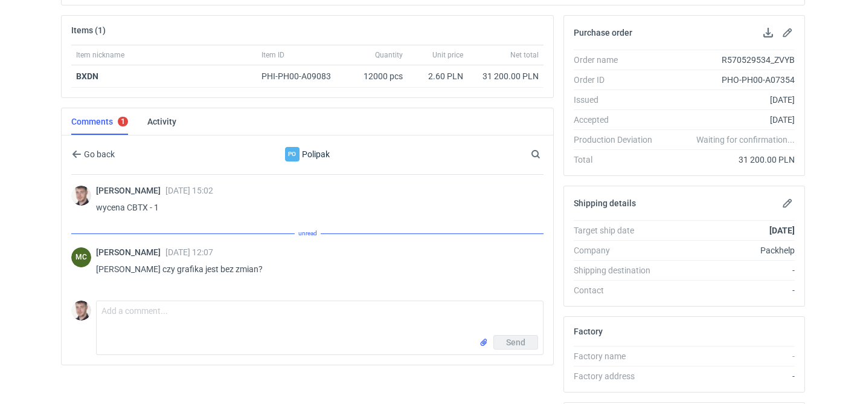
scroll to position [190, 0]
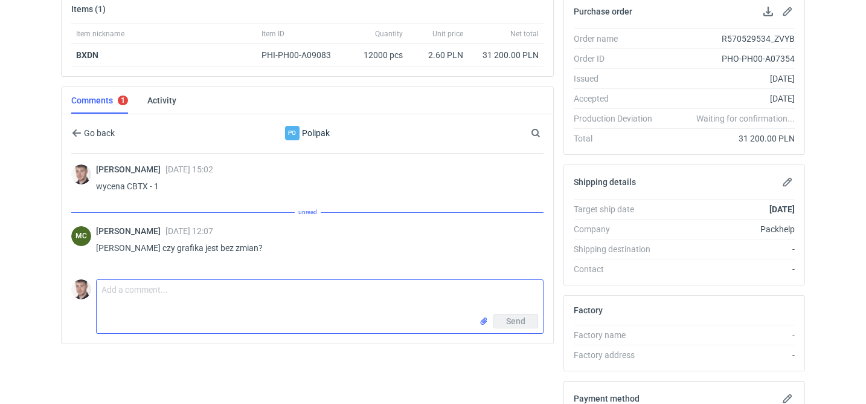
click at [192, 292] on textarea "Comment message" at bounding box center [320, 297] width 447 height 34
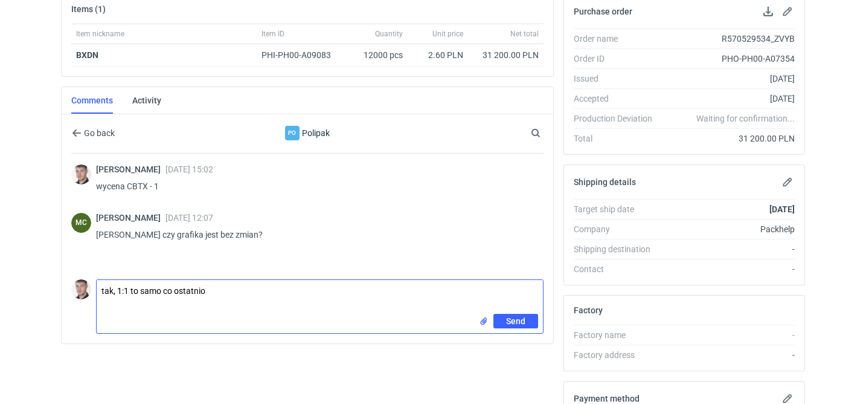
type textarea "tak, 1:1 to samo co ostatnio"
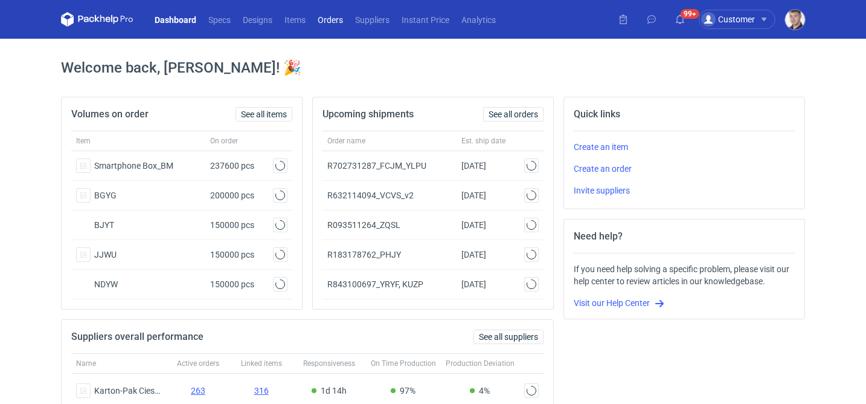
click at [332, 13] on link "Orders" at bounding box center [330, 19] width 37 height 15
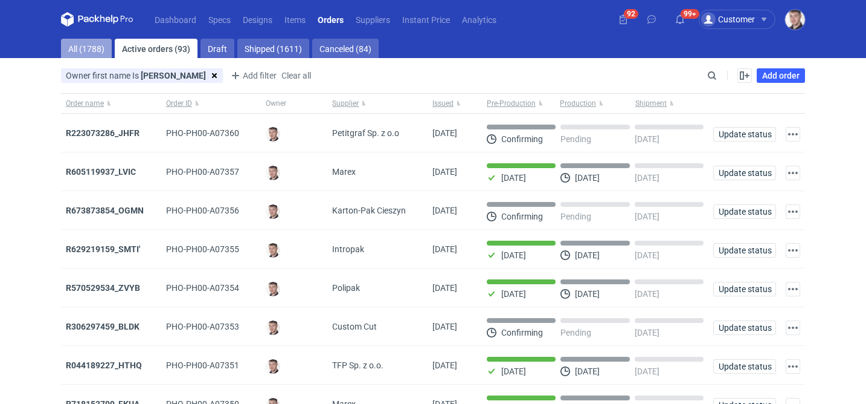
click at [95, 54] on link "All (1788)" at bounding box center [86, 48] width 51 height 19
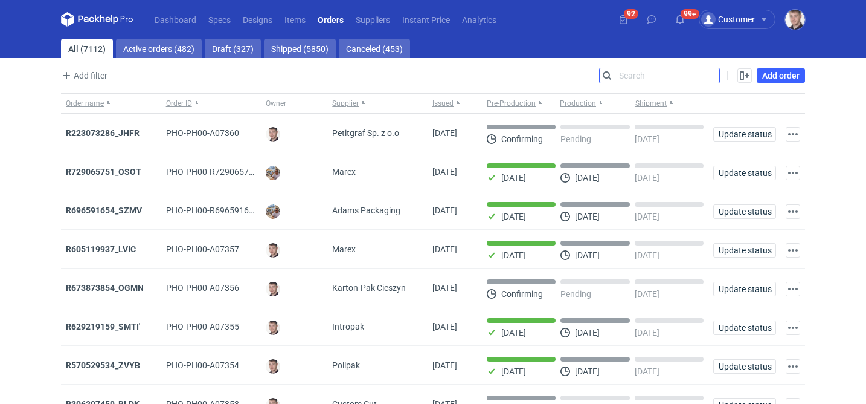
click at [715, 74] on input "Search" at bounding box center [660, 75] width 120 height 15
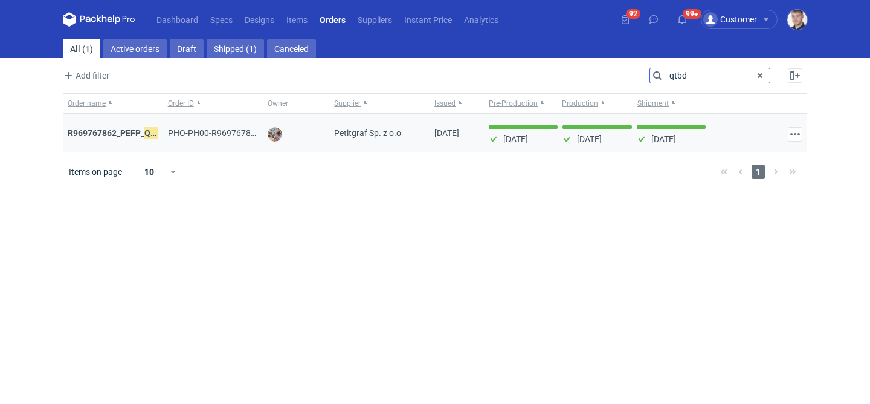
type input "qtbd"
click at [102, 131] on strong "R969767862_PEFP_ QTBD" at bounding box center [117, 132] width 99 height 13
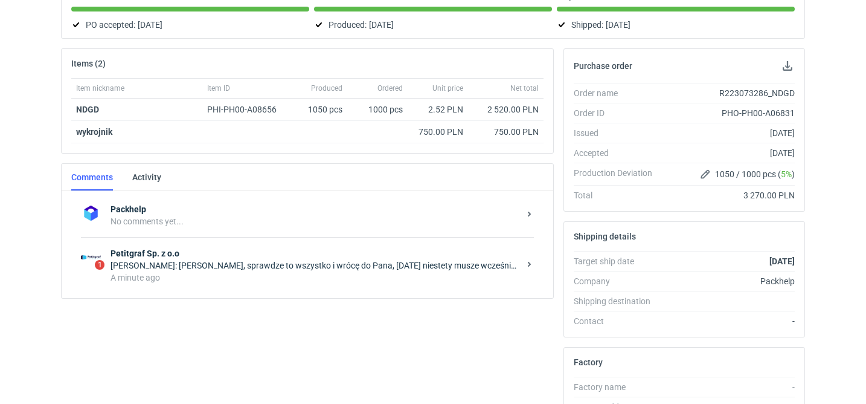
click at [313, 288] on div "1 Petitgraf Sp. z o.o [PERSON_NAME]: [PERSON_NAME], sprawdze to wszystko i wróc…" at bounding box center [307, 265] width 453 height 56
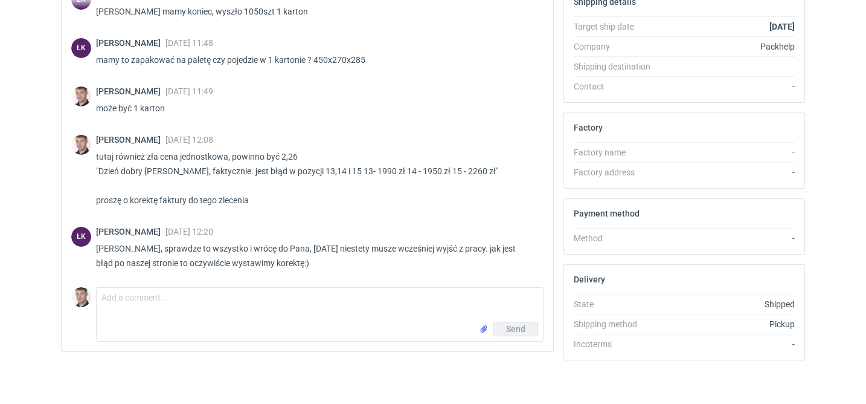
scroll to position [375, 0]
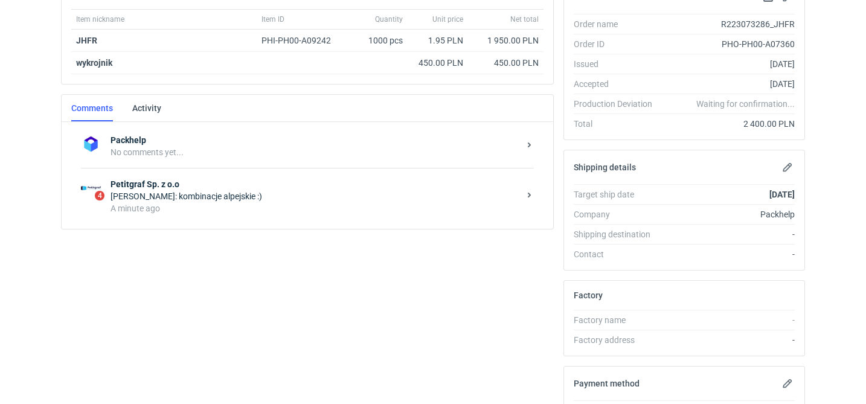
click at [316, 211] on div "A minute ago" at bounding box center [315, 208] width 409 height 12
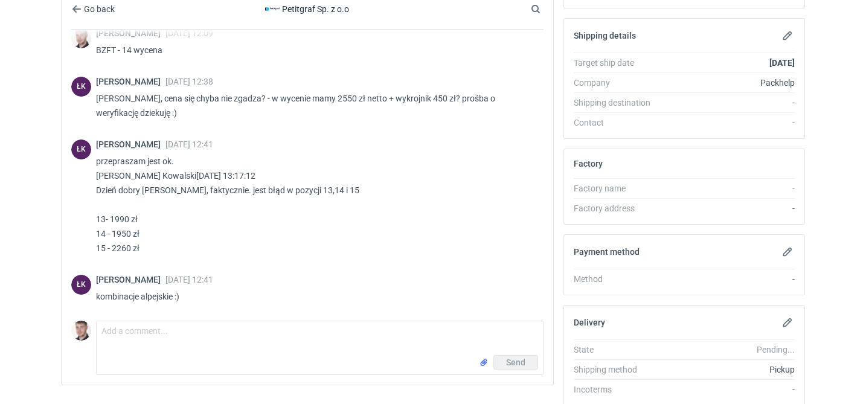
scroll to position [350, 0]
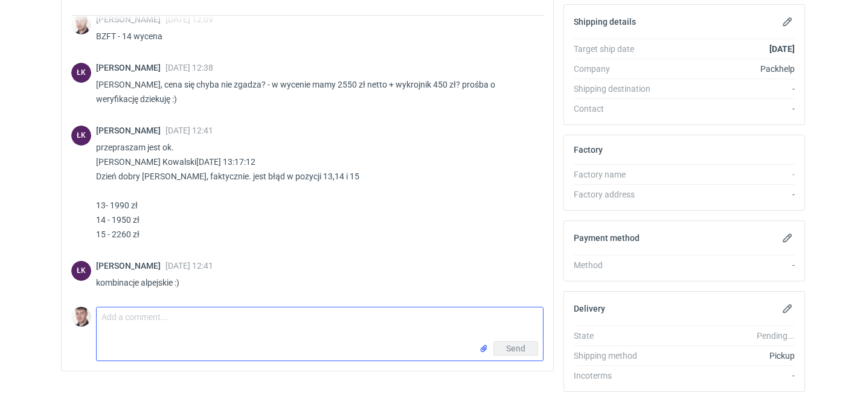
click at [216, 326] on textarea "Comment message" at bounding box center [320, 325] width 447 height 34
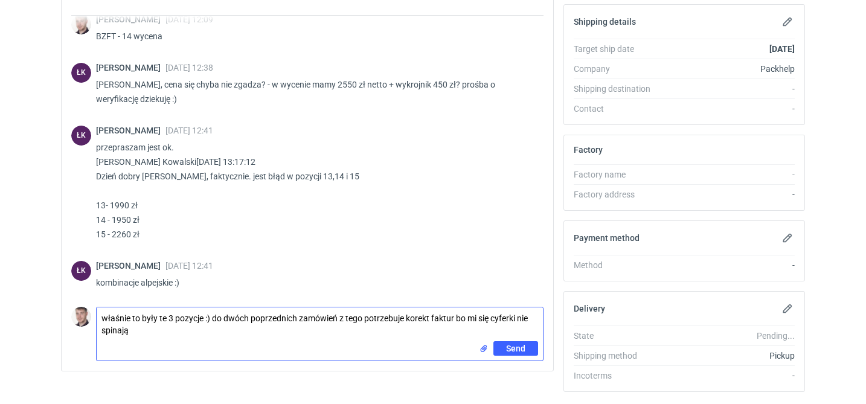
type textarea "właśnie to były te 3 pozycje :) do dwóch poprzednich zamówień z tego potrzebuje…"
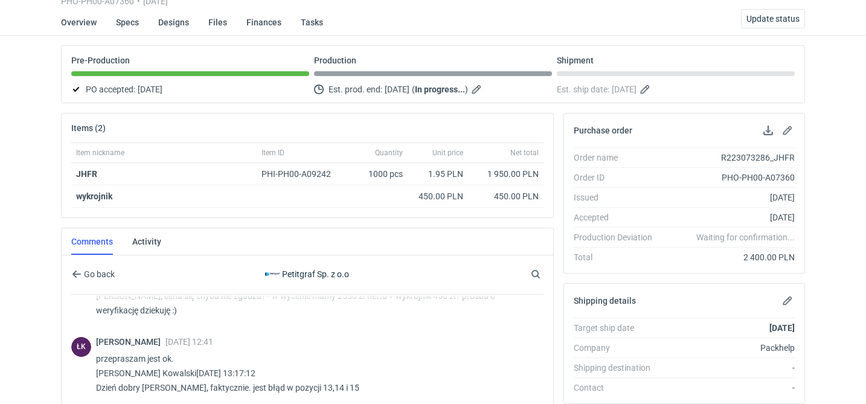
scroll to position [0, 0]
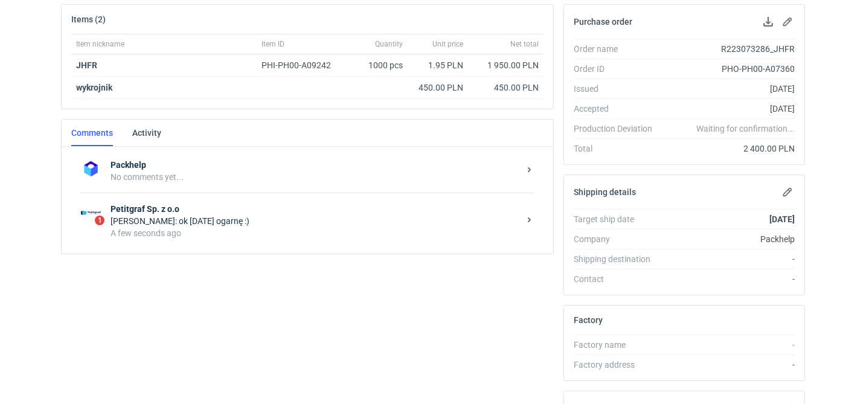
click at [310, 240] on div "1 Petitgraf Sp. z o.o Łukasz Kowalski: ok w poniedziałek ogarnę :) A few second…" at bounding box center [307, 221] width 453 height 56
